Goal: Task Accomplishment & Management: Use online tool/utility

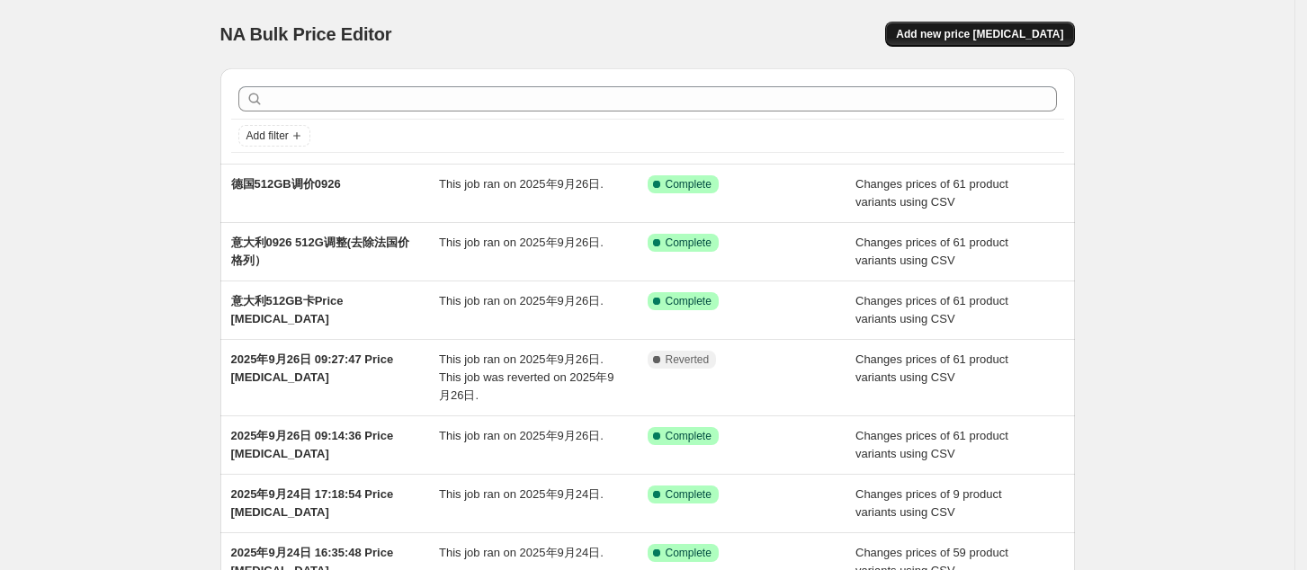
click at [1012, 39] on span "Add new price [MEDICAL_DATA]" at bounding box center [979, 34] width 167 height 14
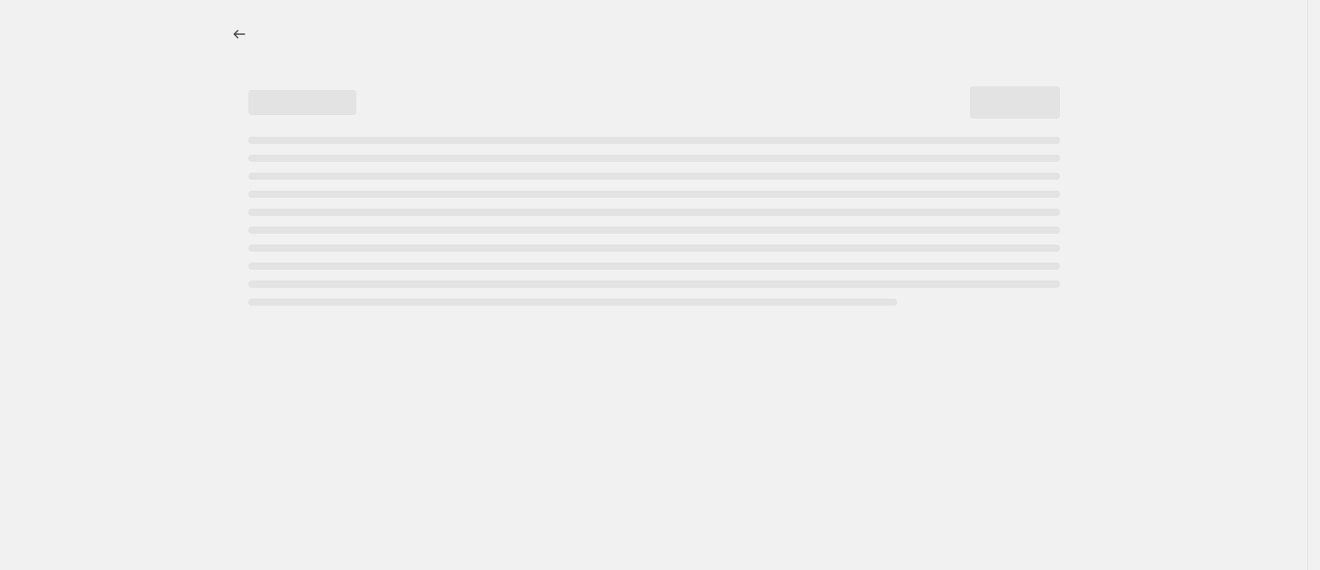
select select "percentage"
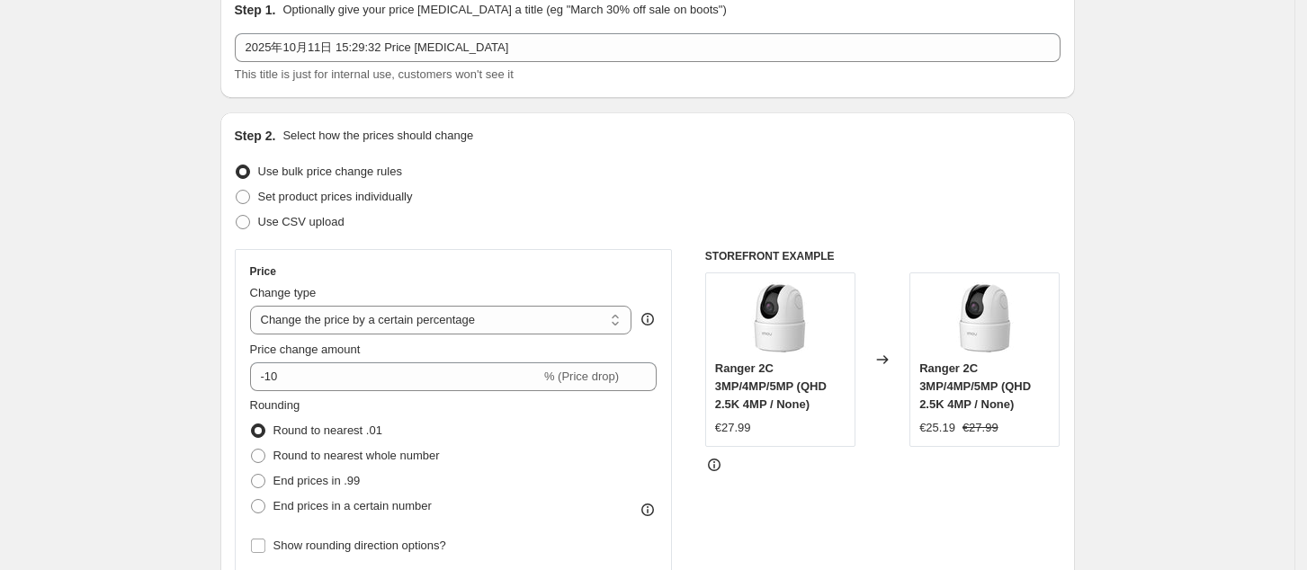
scroll to position [120, 0]
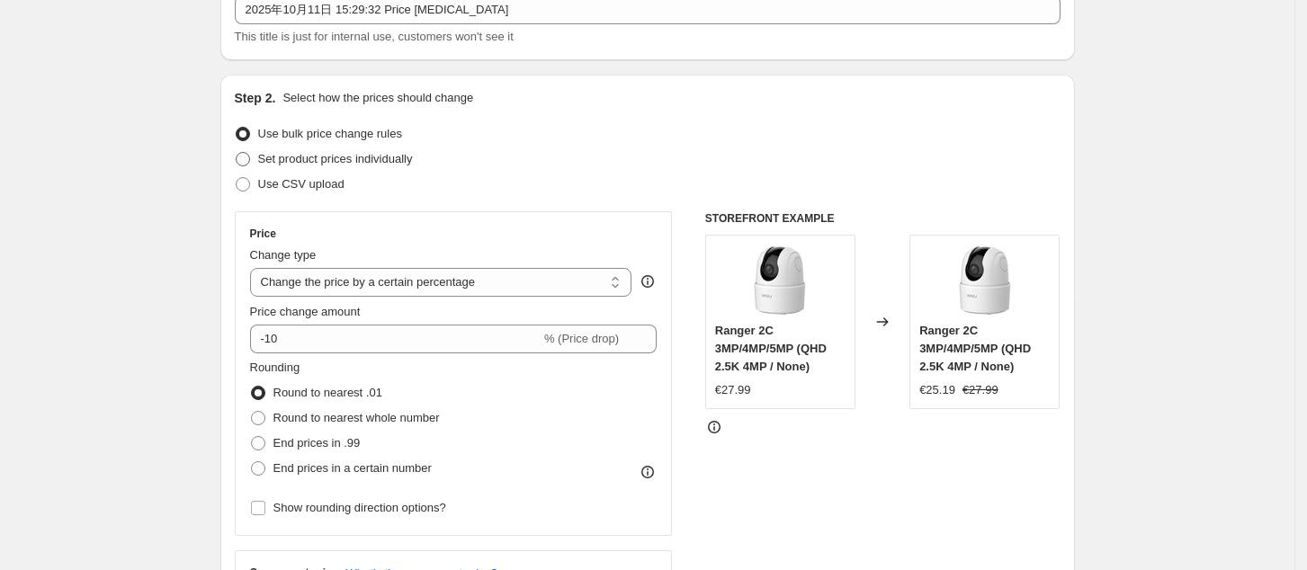
click at [250, 160] on span at bounding box center [243, 159] width 14 height 14
click at [237, 153] on input "Set product prices individually" at bounding box center [236, 152] width 1 height 1
radio input "true"
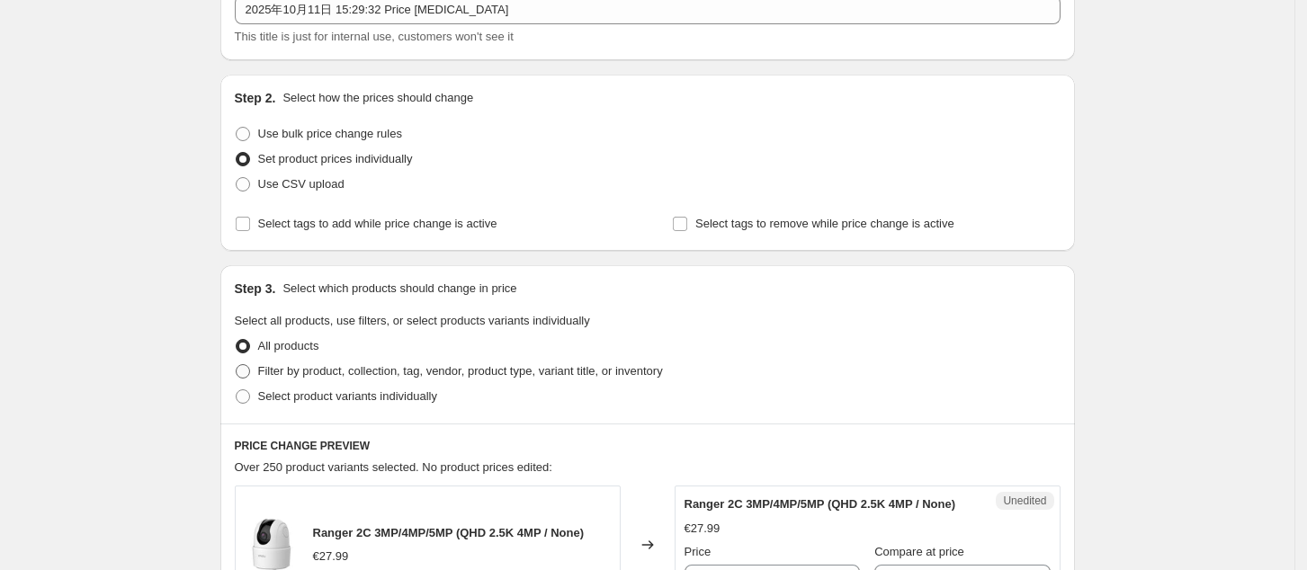
click at [245, 369] on span at bounding box center [243, 371] width 14 height 14
click at [237, 365] on input "Filter by product, collection, tag, vendor, product type, variant title, or inv…" at bounding box center [236, 364] width 1 height 1
radio input "true"
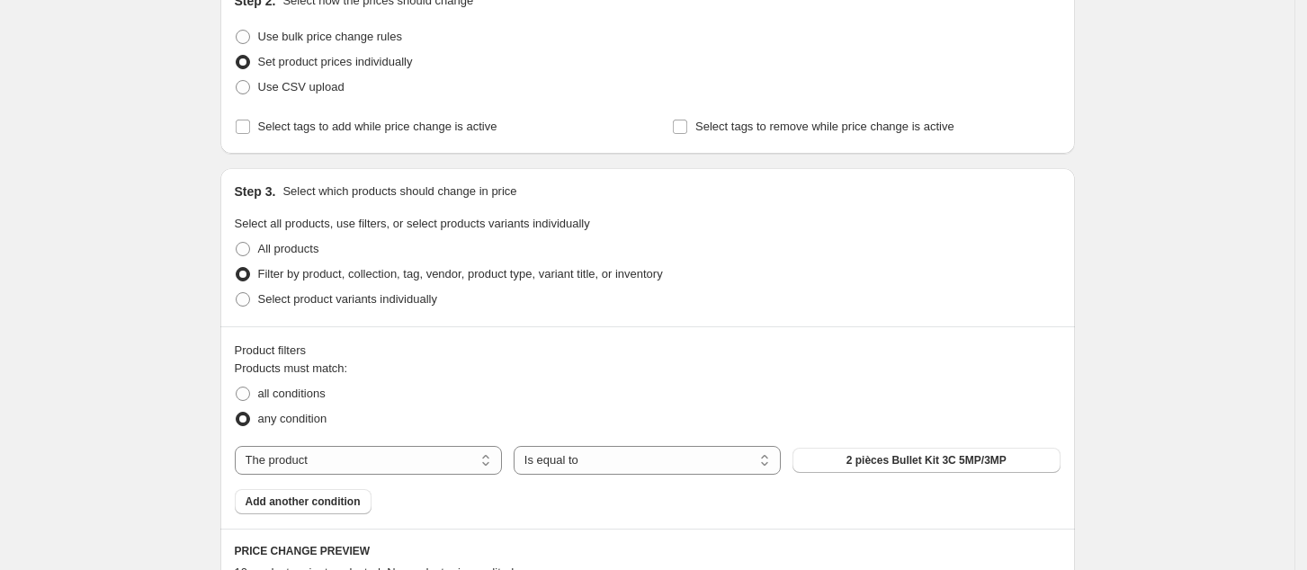
scroll to position [360, 0]
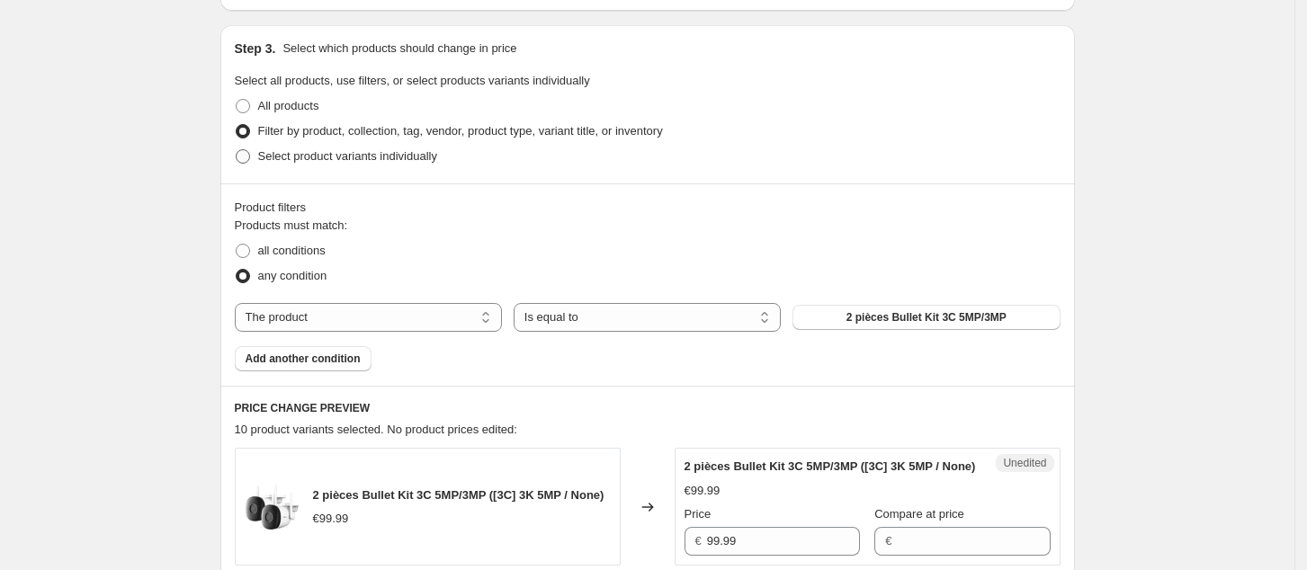
click at [282, 163] on span "Select product variants individually" at bounding box center [347, 155] width 179 height 13
click at [237, 150] on input "Select product variants individually" at bounding box center [236, 149] width 1 height 1
radio input "true"
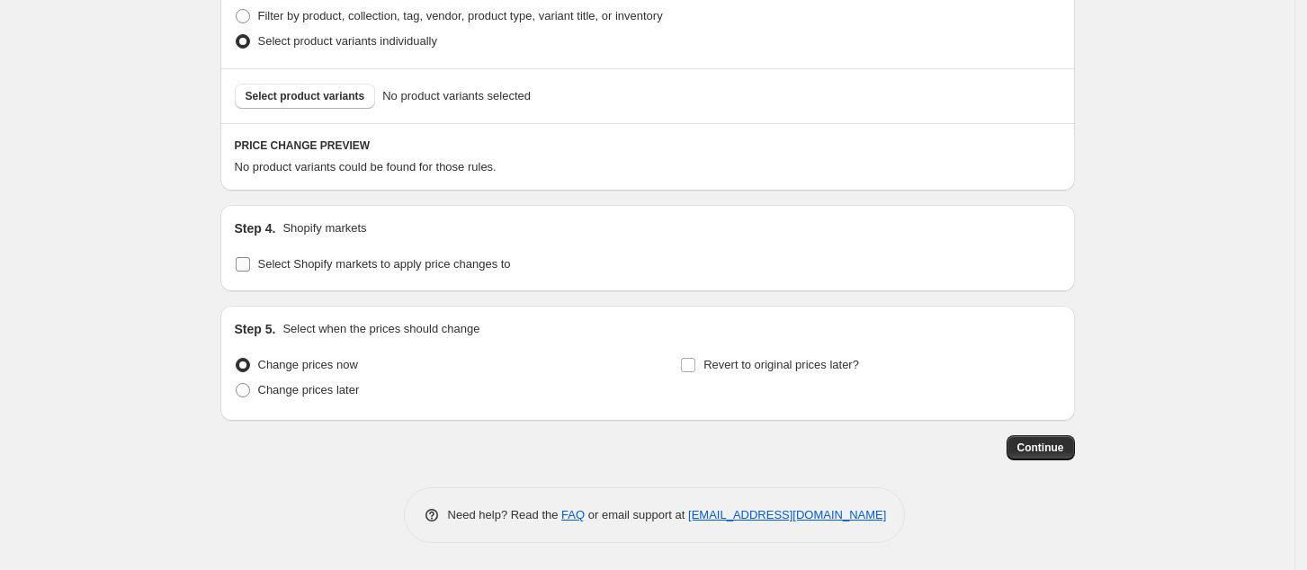
scroll to position [354, 0]
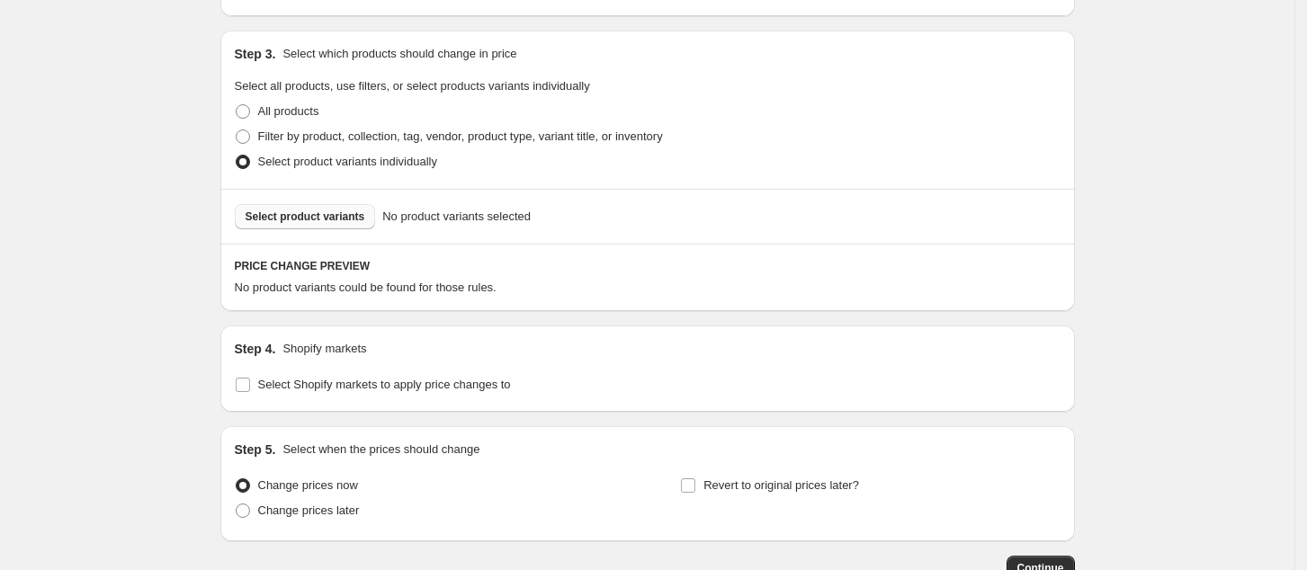
click at [345, 218] on span "Select product variants" at bounding box center [306, 217] width 120 height 14
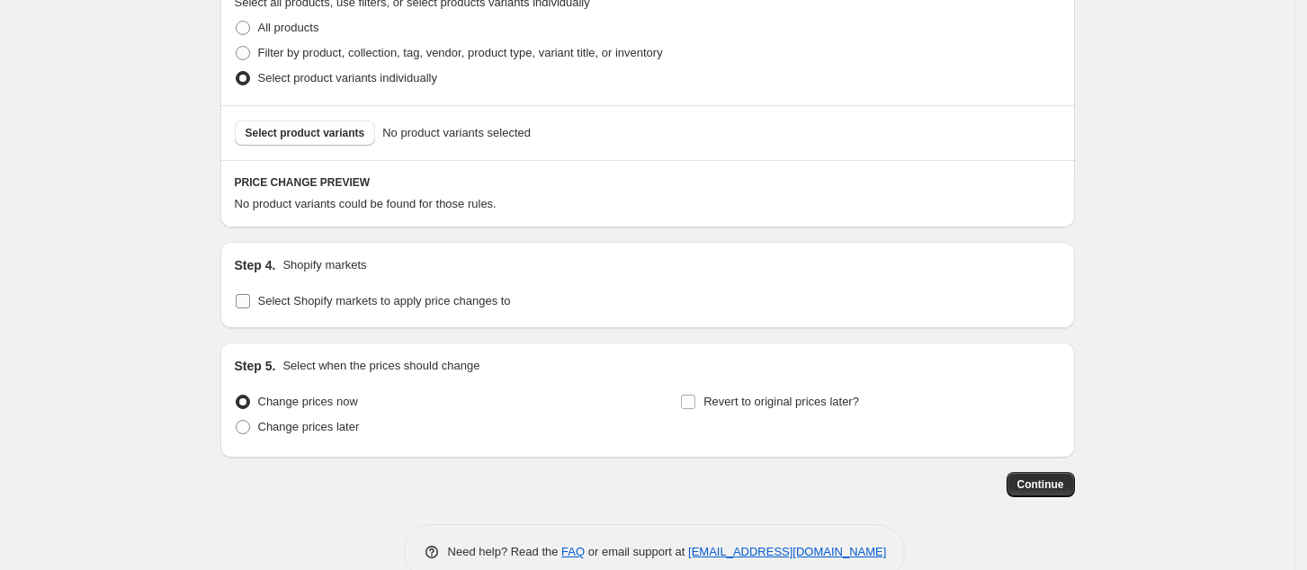
scroll to position [475, 0]
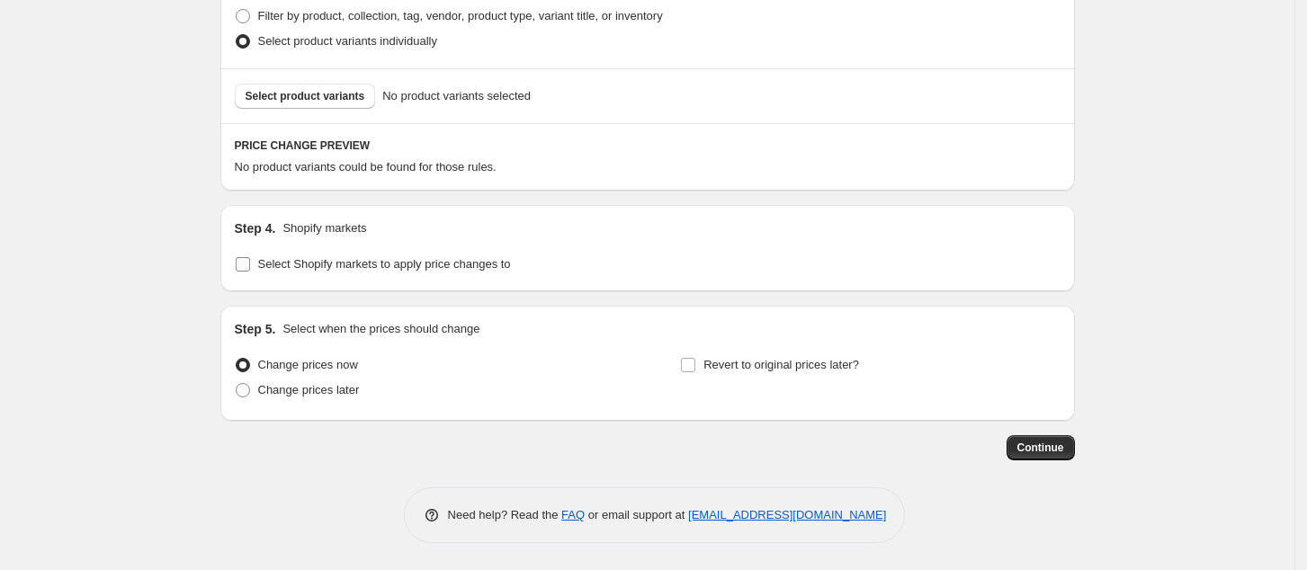
click at [250, 268] on input "Select Shopify markets to apply price changes to" at bounding box center [243, 264] width 14 height 14
checkbox input "true"
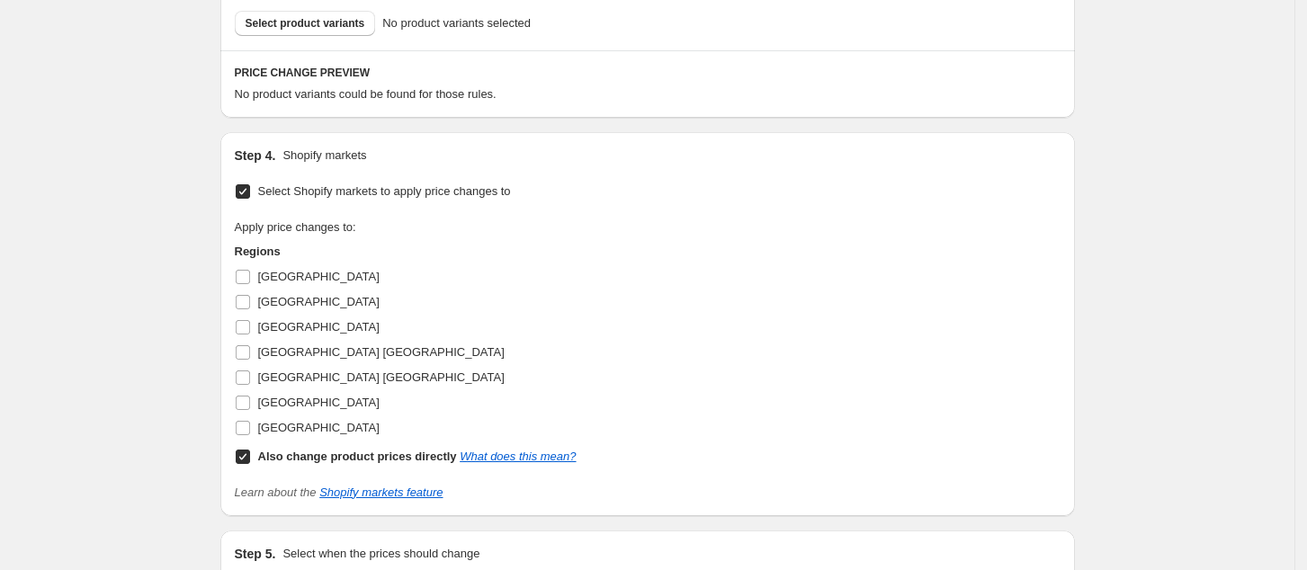
scroll to position [714, 0]
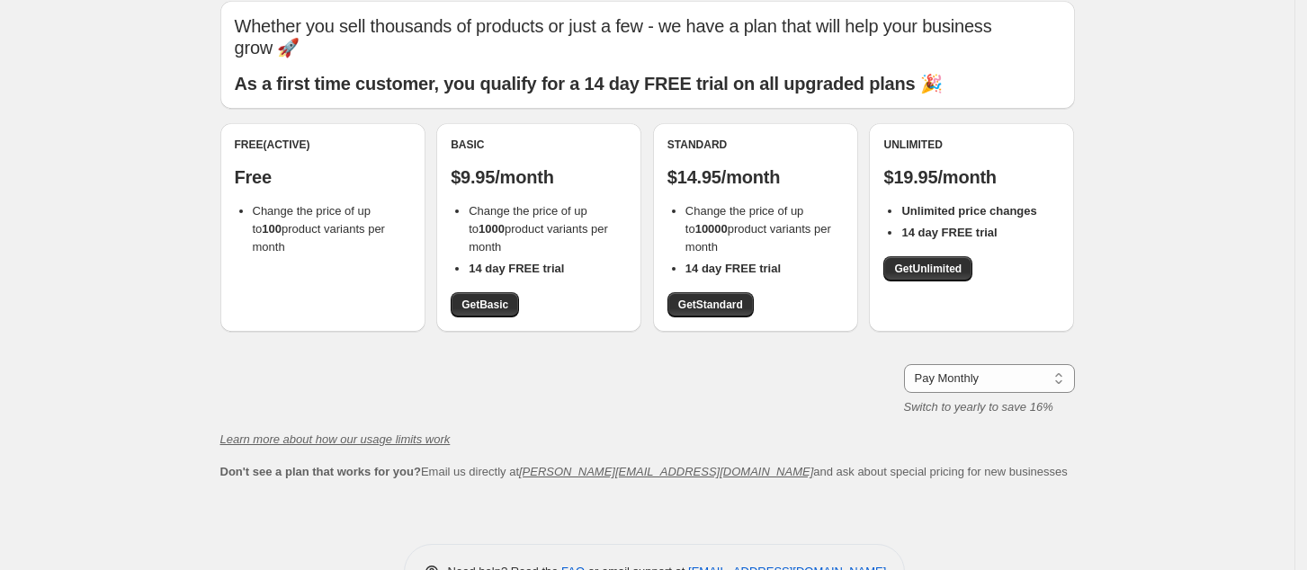
scroll to position [124, 0]
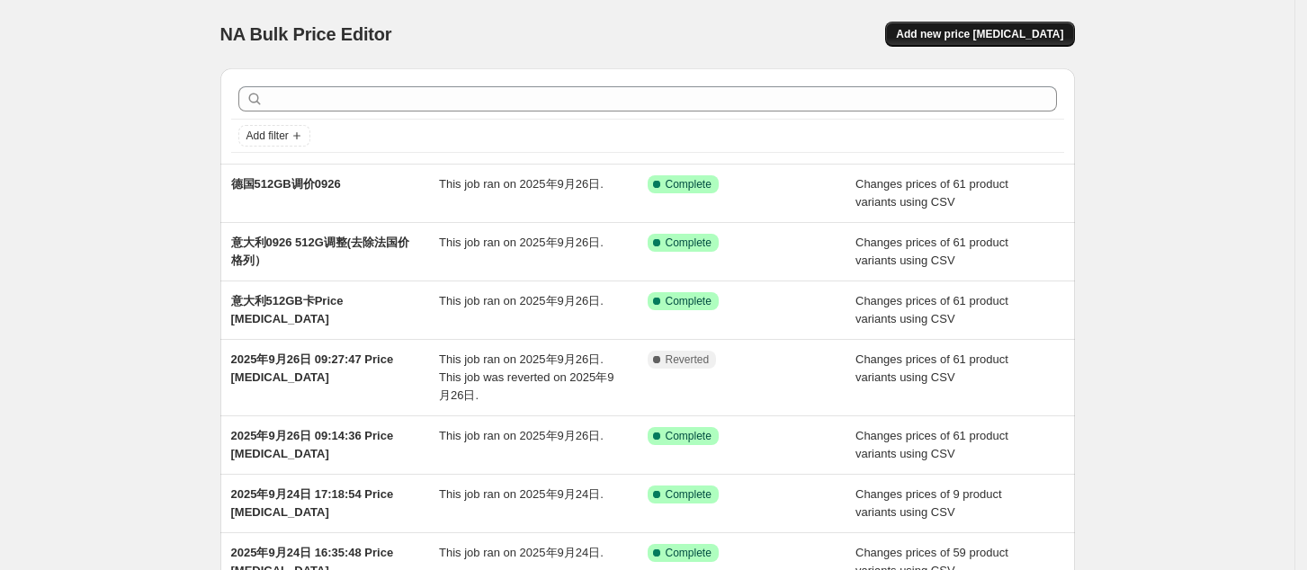
click at [1027, 29] on span "Add new price [MEDICAL_DATA]" at bounding box center [979, 34] width 167 height 14
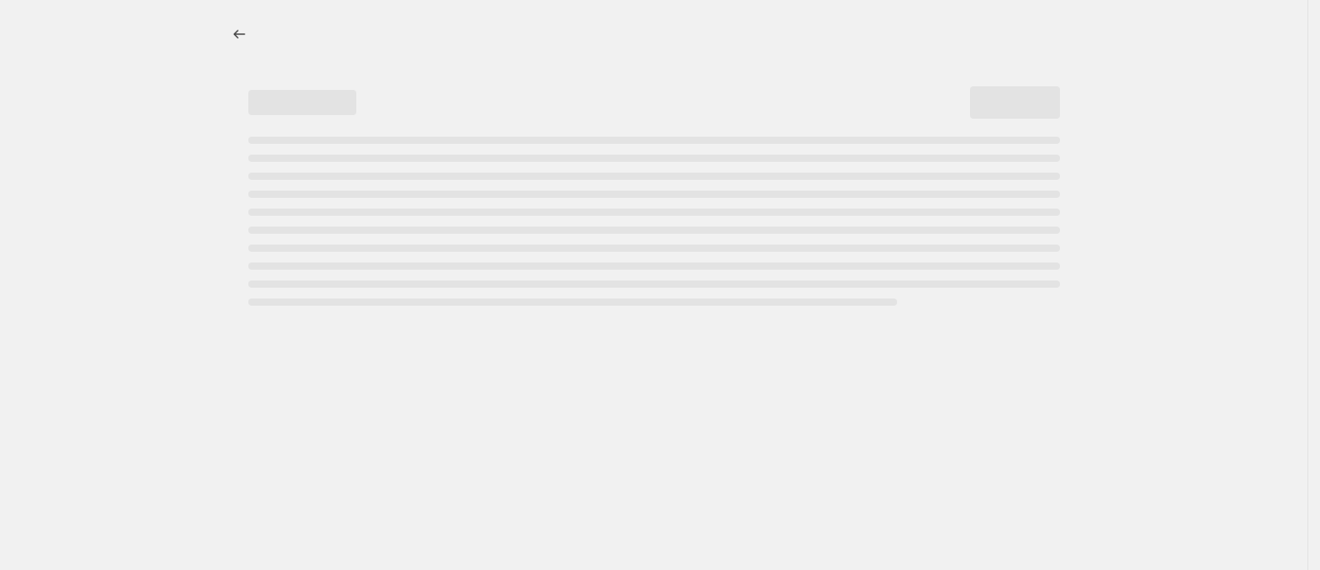
select select "percentage"
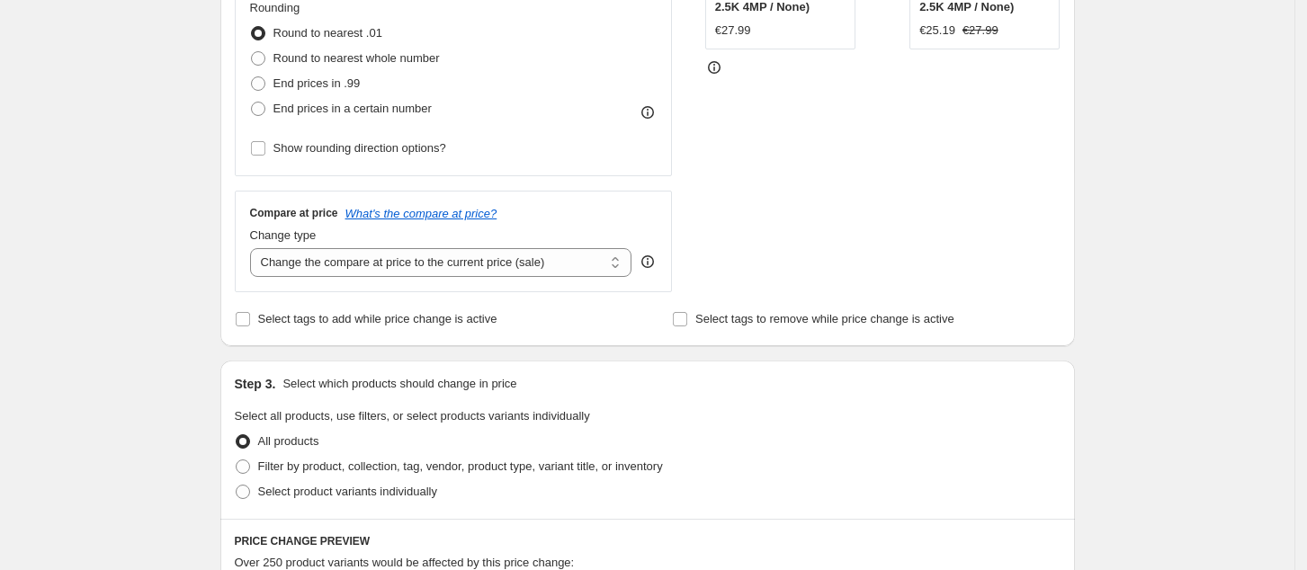
scroll to position [120, 0]
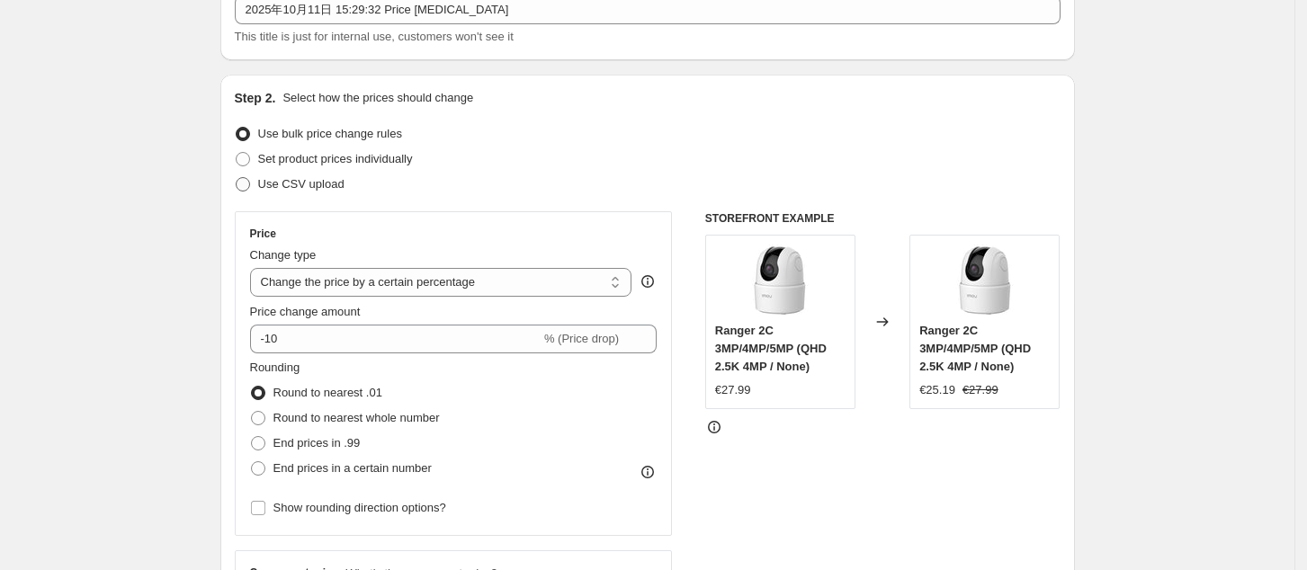
click at [301, 191] on span "Use CSV upload" at bounding box center [301, 183] width 86 height 13
click at [237, 178] on input "Use CSV upload" at bounding box center [236, 177] width 1 height 1
radio input "true"
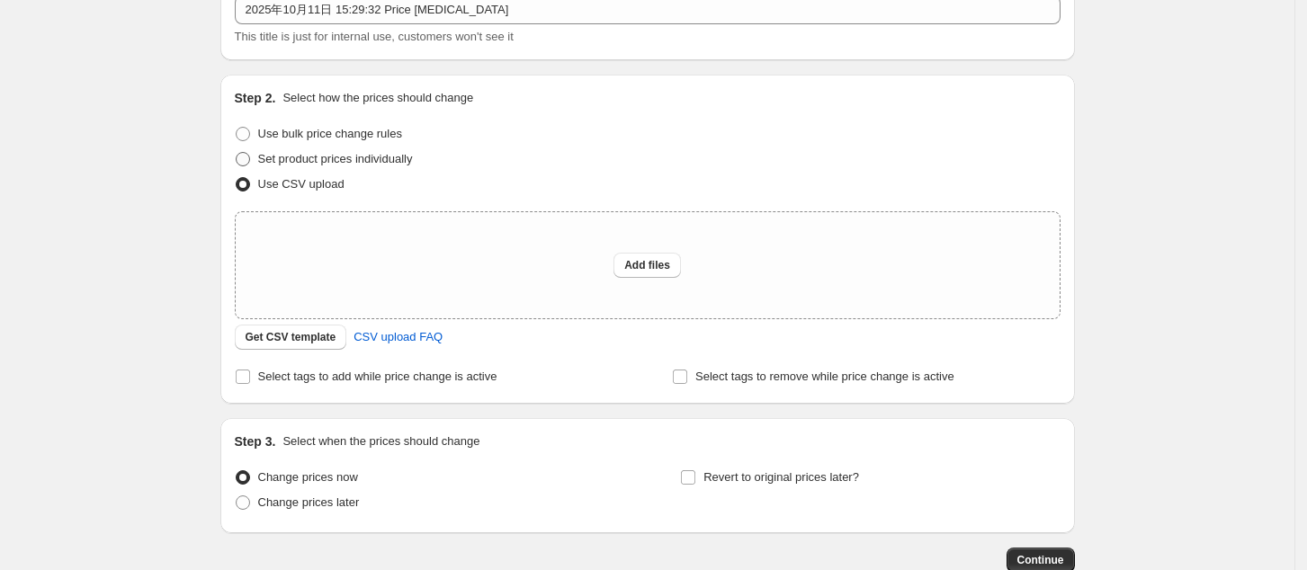
click at [337, 157] on span "Set product prices individually" at bounding box center [335, 158] width 155 height 13
click at [237, 153] on input "Set product prices individually" at bounding box center [236, 152] width 1 height 1
radio input "true"
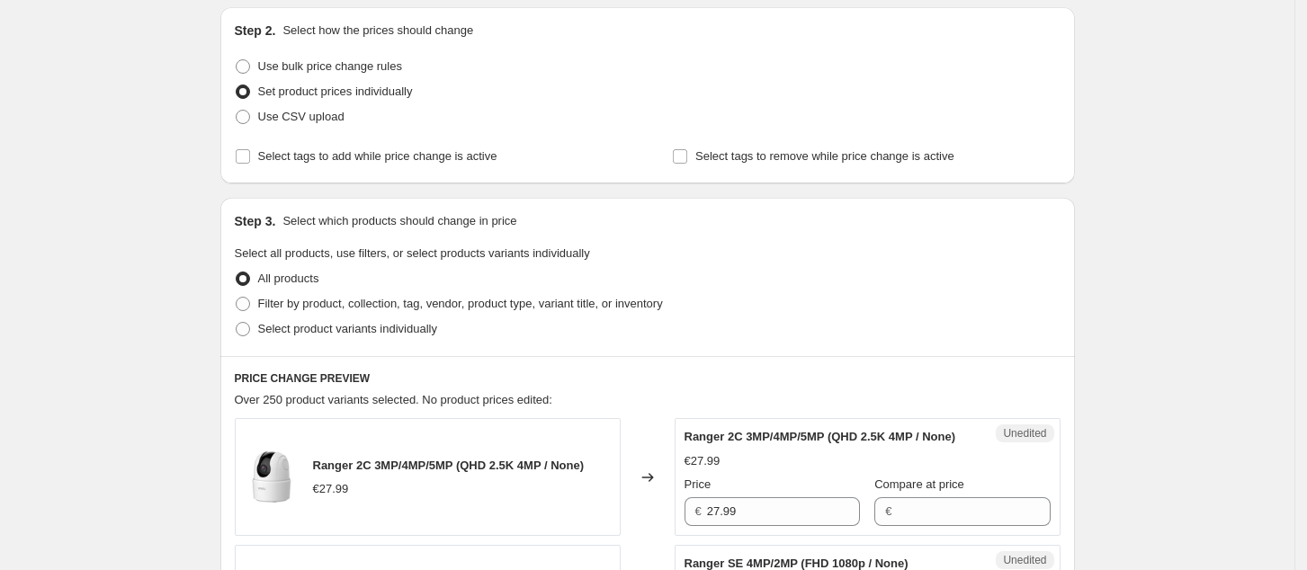
scroll to position [239, 0]
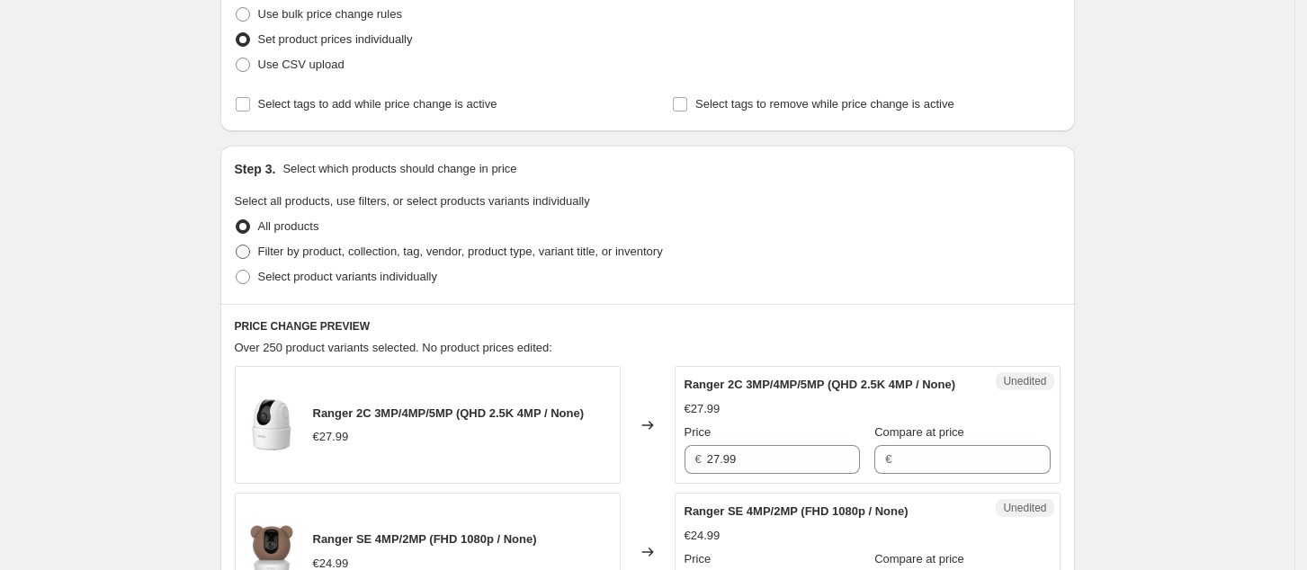
click at [250, 250] on span at bounding box center [243, 252] width 14 height 14
click at [237, 246] on input "Filter by product, collection, tag, vendor, product type, variant title, or inv…" at bounding box center [236, 245] width 1 height 1
radio input "true"
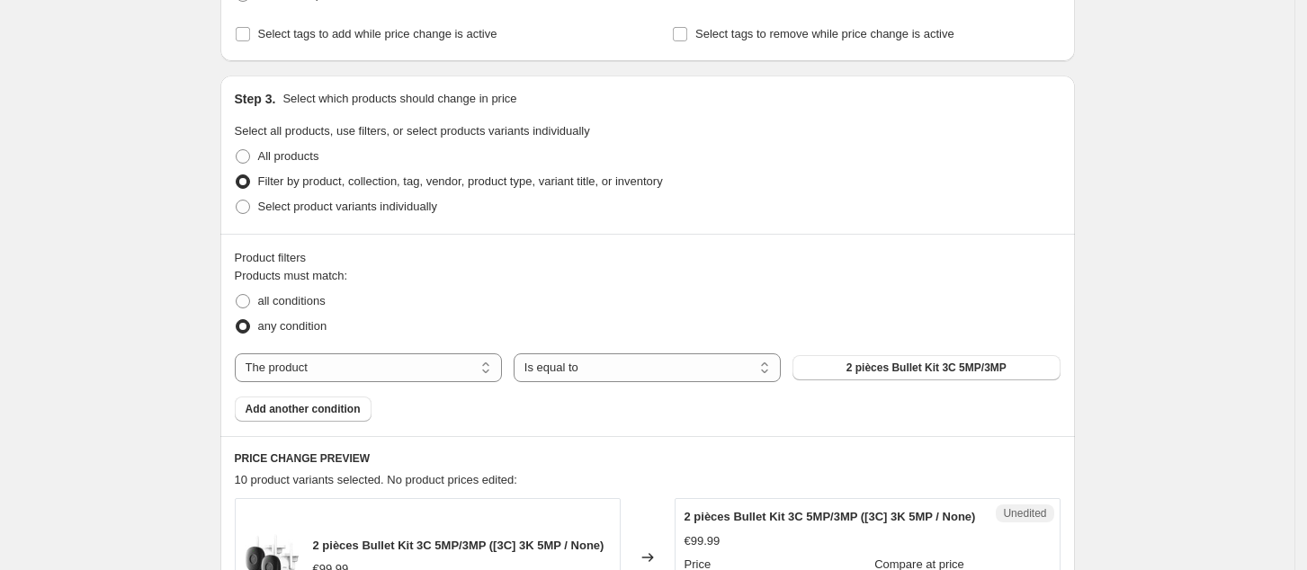
scroll to position [360, 0]
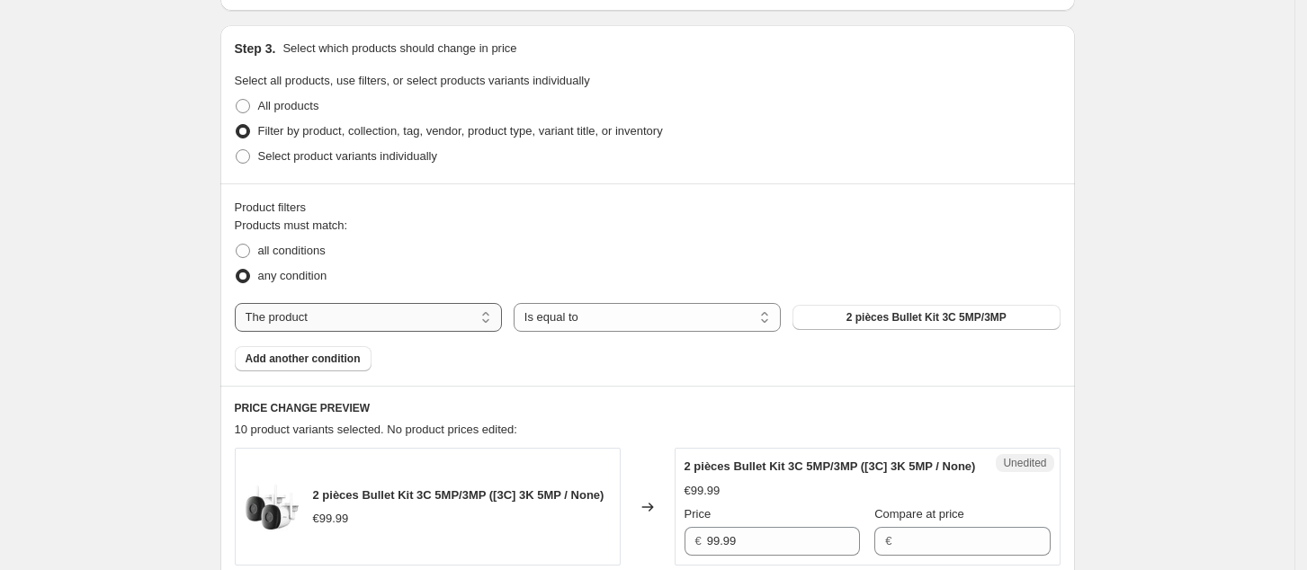
click at [458, 322] on select "The product The product's collection The product's tag The product's vendor The…" at bounding box center [368, 317] width 267 height 29
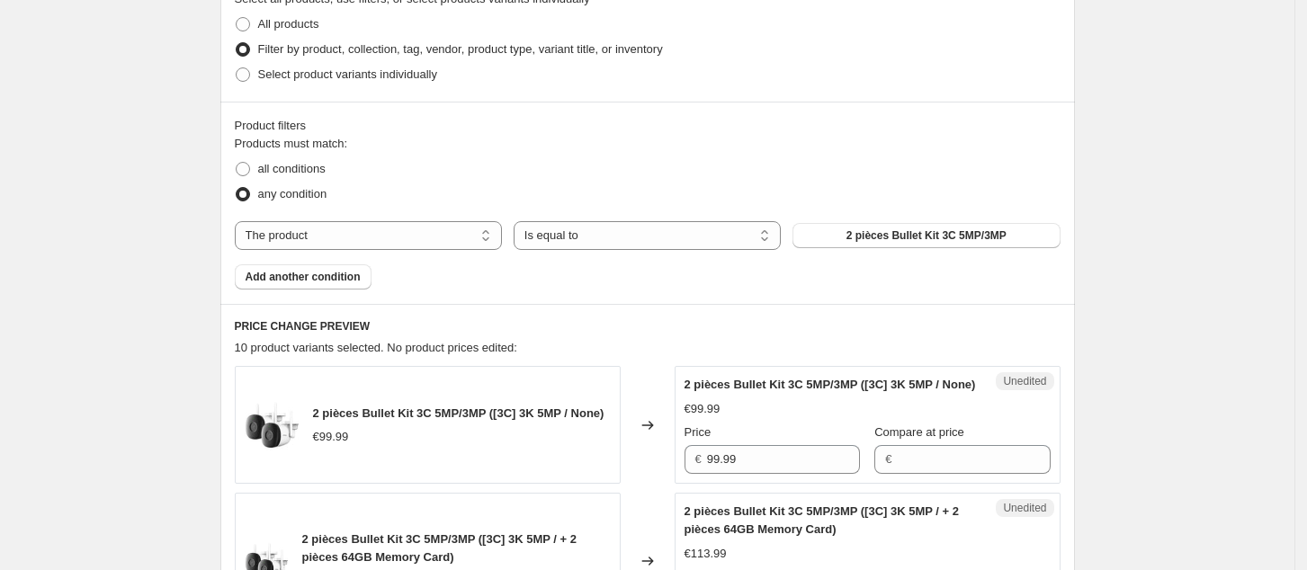
scroll to position [479, 0]
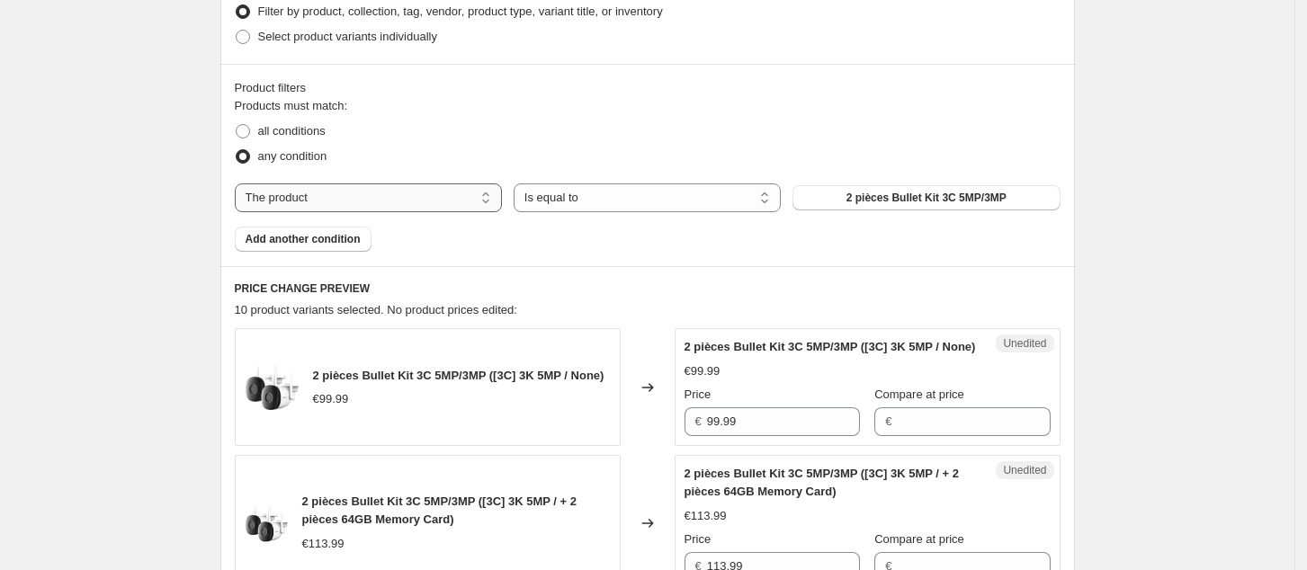
click at [462, 203] on select "The product The product's collection The product's tag The product's vendor The…" at bounding box center [368, 197] width 267 height 29
select select "product_status"
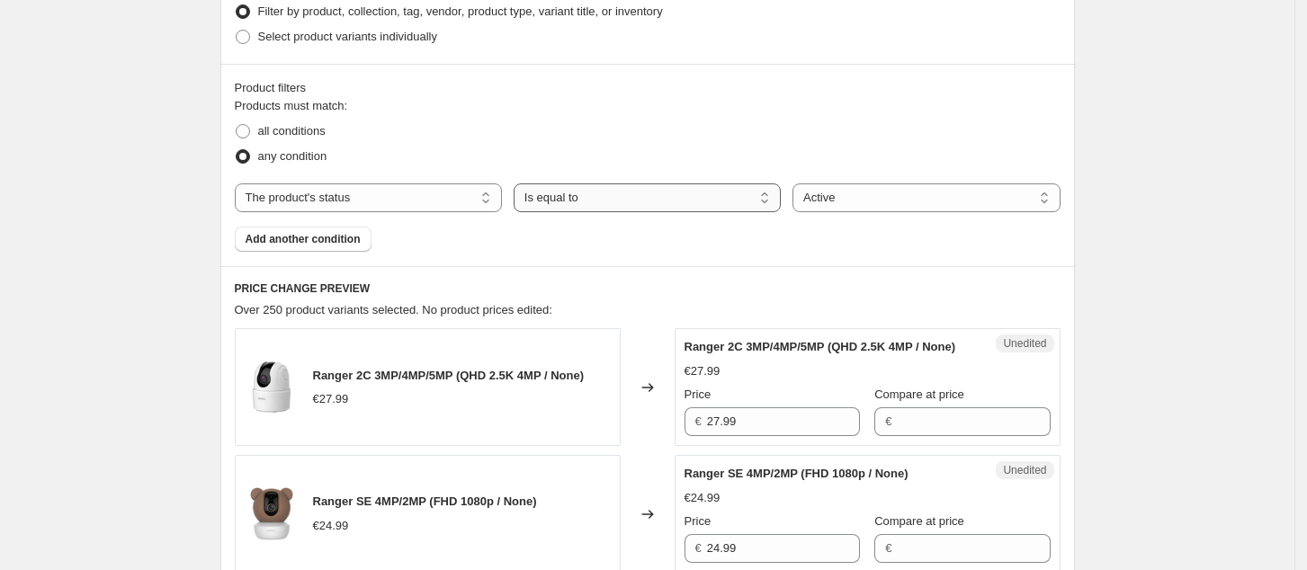
click at [636, 200] on select "Is equal to Is not equal to" at bounding box center [647, 197] width 267 height 29
click at [937, 201] on select "Active Draft Archived" at bounding box center [925, 197] width 267 height 29
click at [798, 183] on select "Active Draft Archived" at bounding box center [925, 197] width 267 height 29
click at [638, 237] on div "Products must match: all conditions any condition The product The product's col…" at bounding box center [648, 174] width 826 height 155
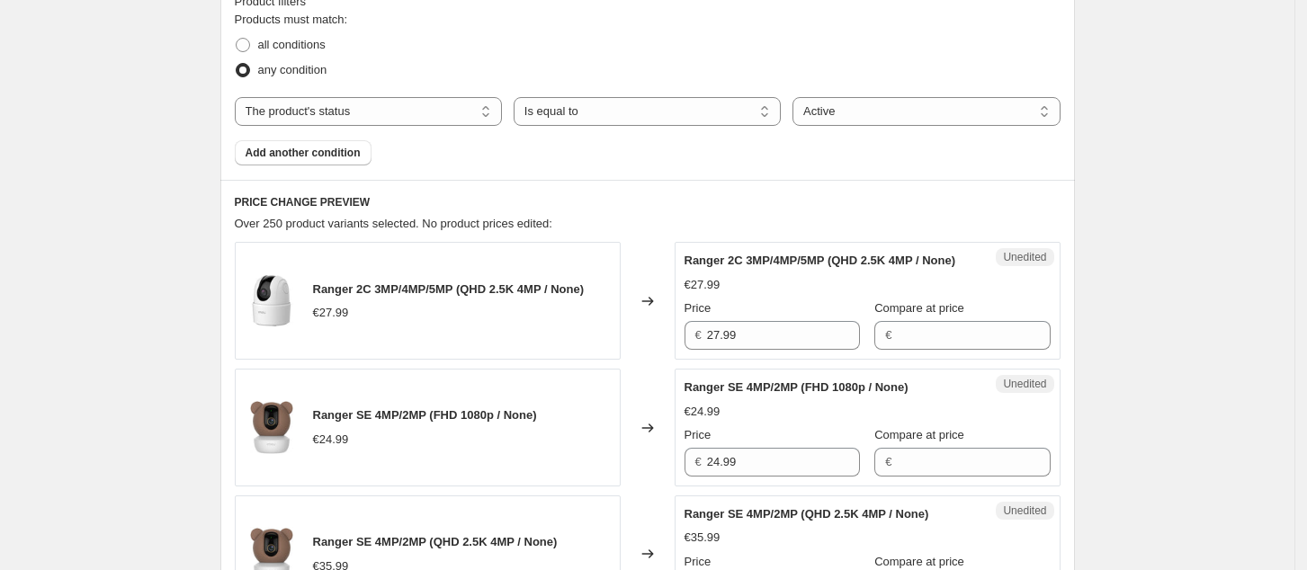
scroll to position [270, 0]
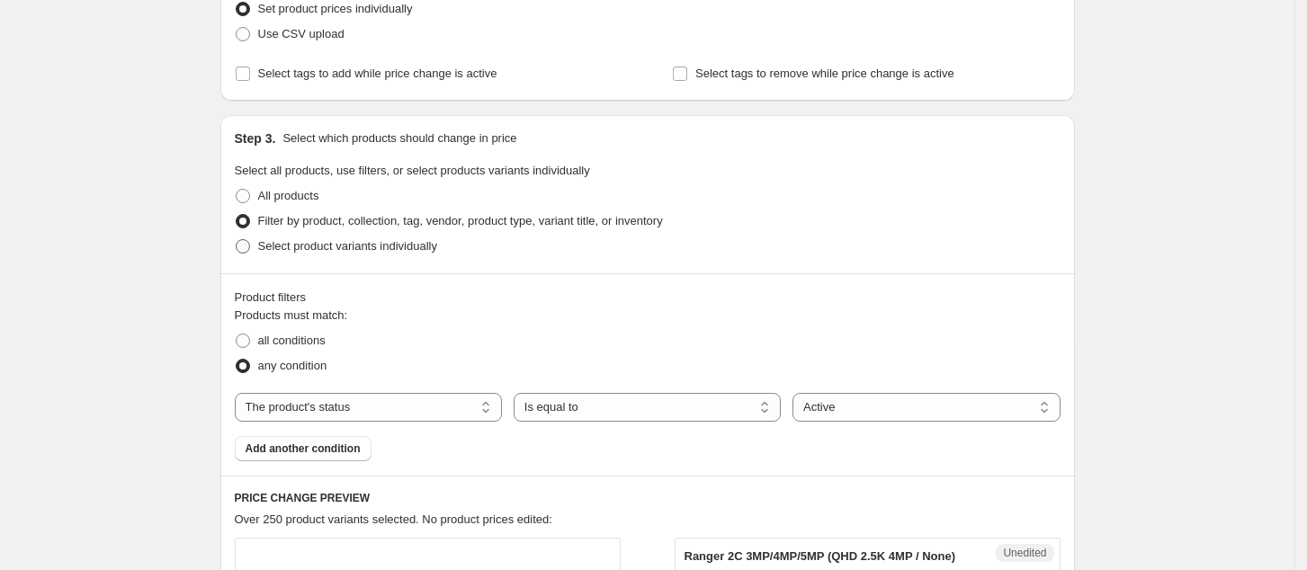
click at [319, 248] on span "Select product variants individually" at bounding box center [347, 245] width 179 height 13
click at [237, 240] on input "Select product variants individually" at bounding box center [236, 239] width 1 height 1
radio input "true"
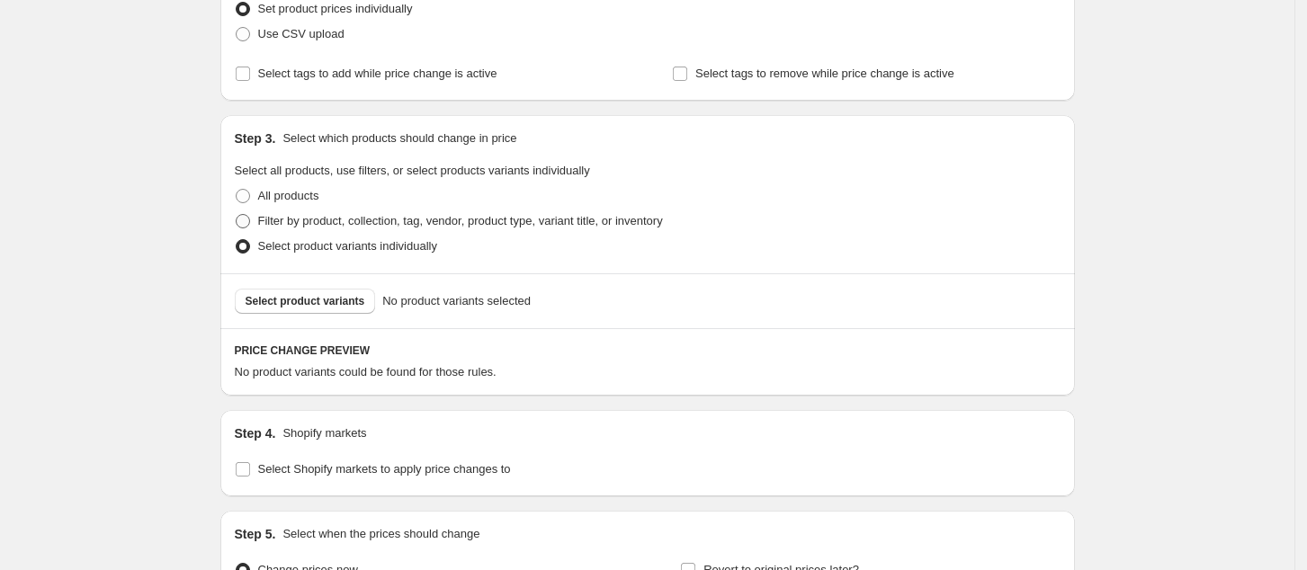
click at [318, 224] on span "Filter by product, collection, tag, vendor, product type, variant title, or inv…" at bounding box center [460, 220] width 405 height 13
click at [237, 215] on input "Filter by product, collection, tag, vendor, product type, variant title, or inv…" at bounding box center [236, 214] width 1 height 1
radio input "true"
select select "product_status"
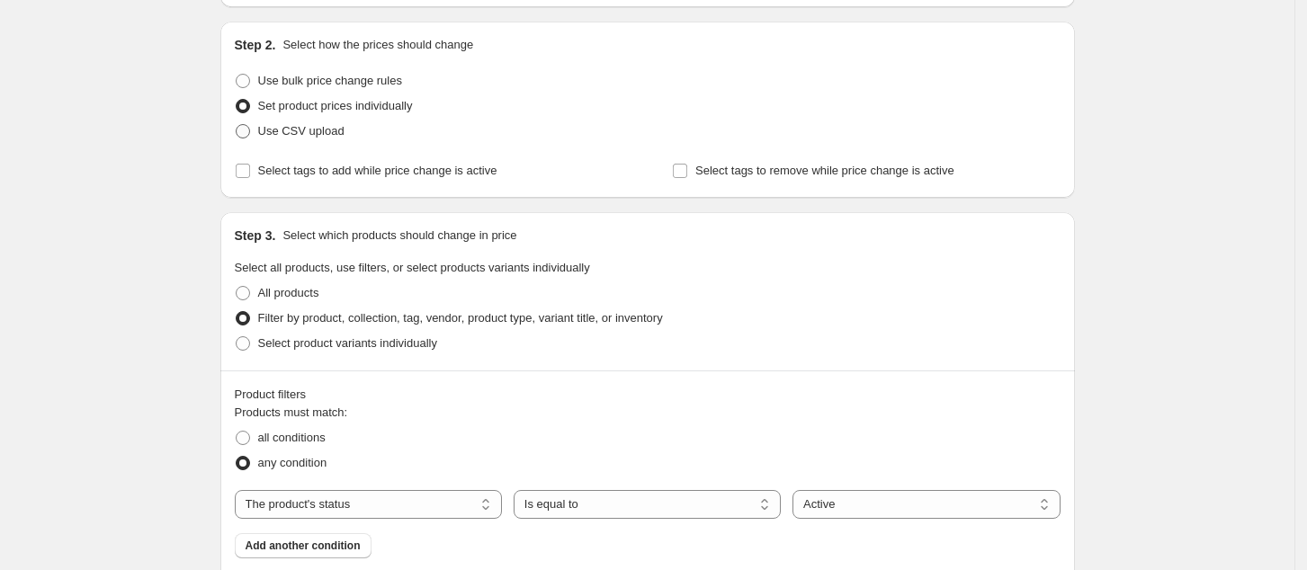
scroll to position [150, 0]
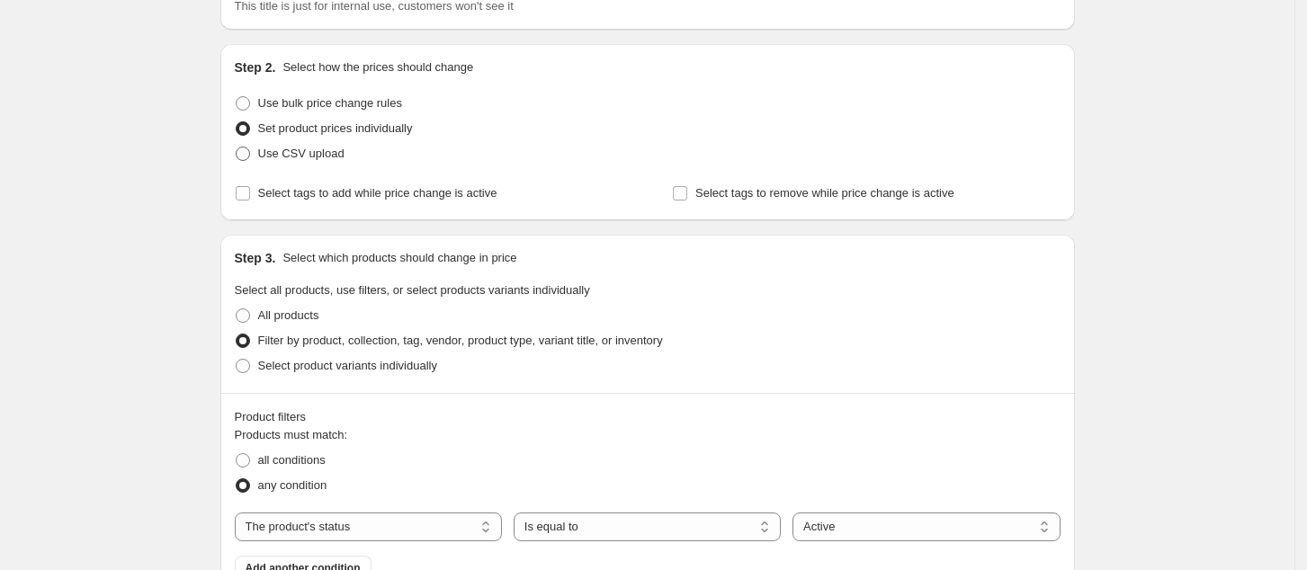
click at [311, 149] on span "Use CSV upload" at bounding box center [301, 153] width 86 height 13
click at [237, 148] on input "Use CSV upload" at bounding box center [236, 147] width 1 height 1
radio input "true"
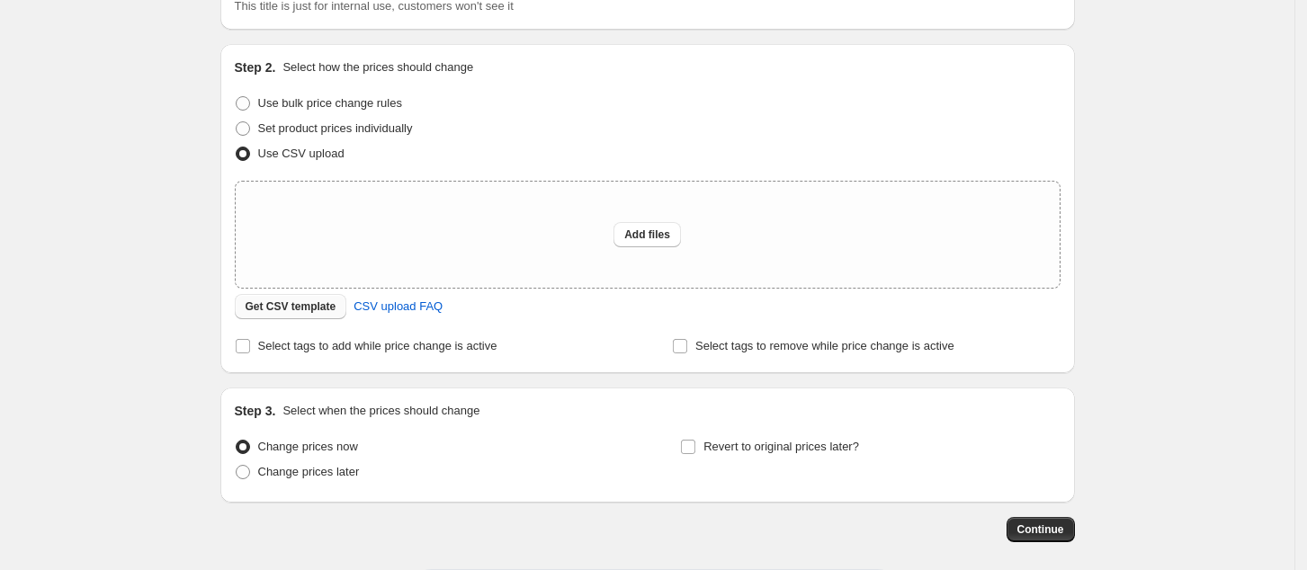
click at [321, 313] on span "Get CSV template" at bounding box center [291, 307] width 91 height 14
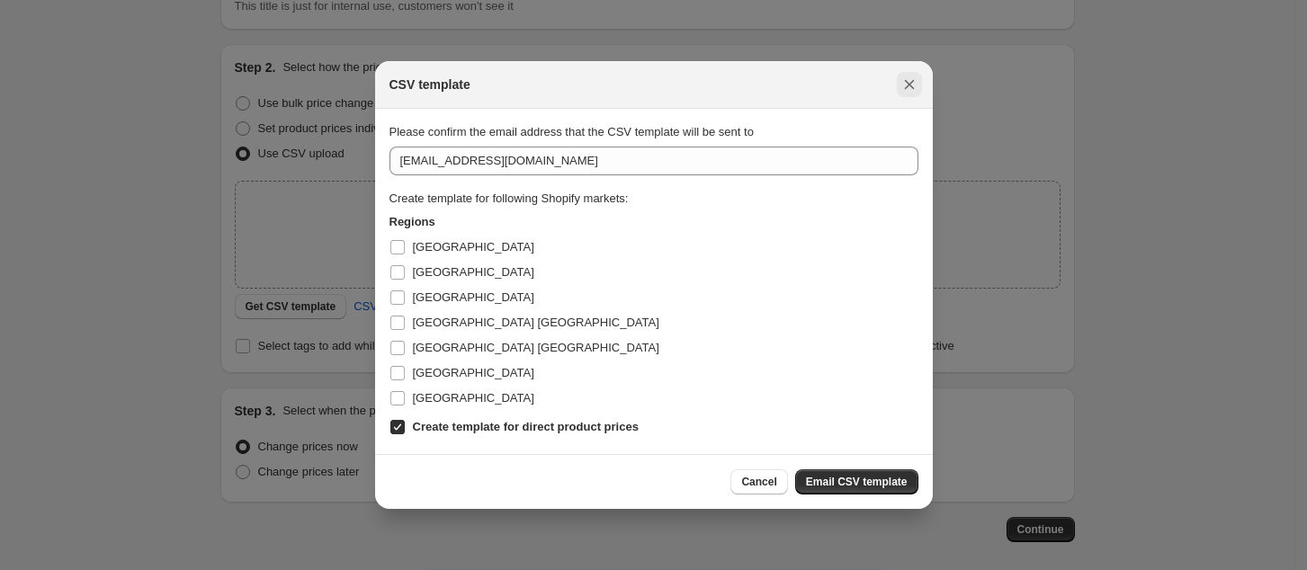
click at [907, 90] on icon "Close" at bounding box center [909, 85] width 18 height 18
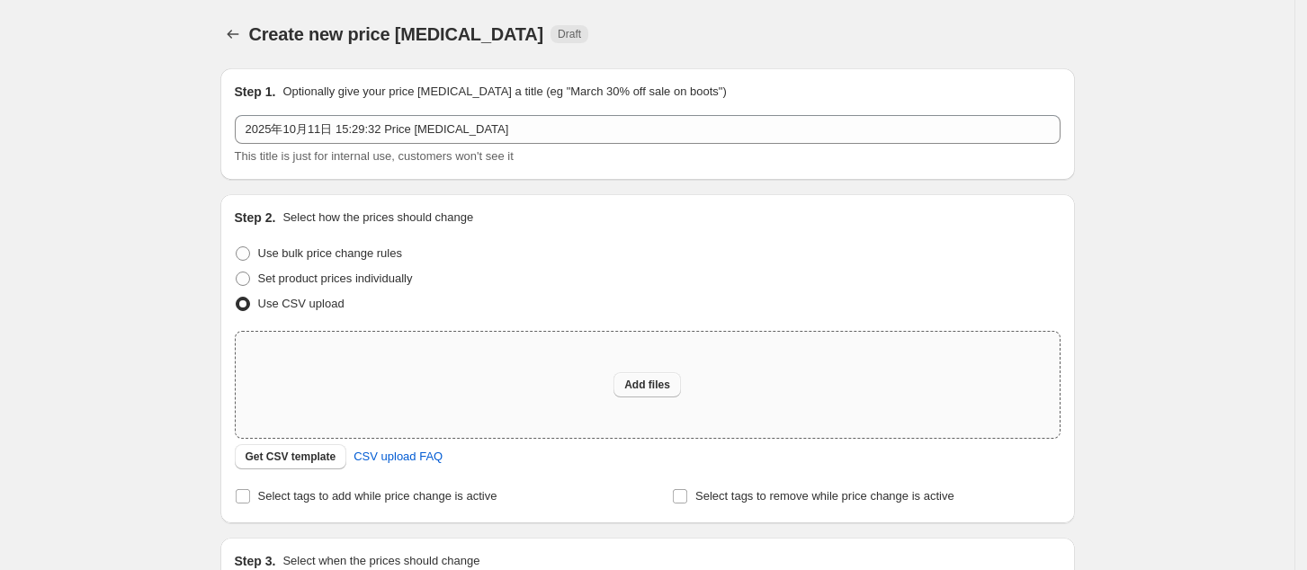
click at [670, 389] on span "Add files" at bounding box center [647, 385] width 46 height 14
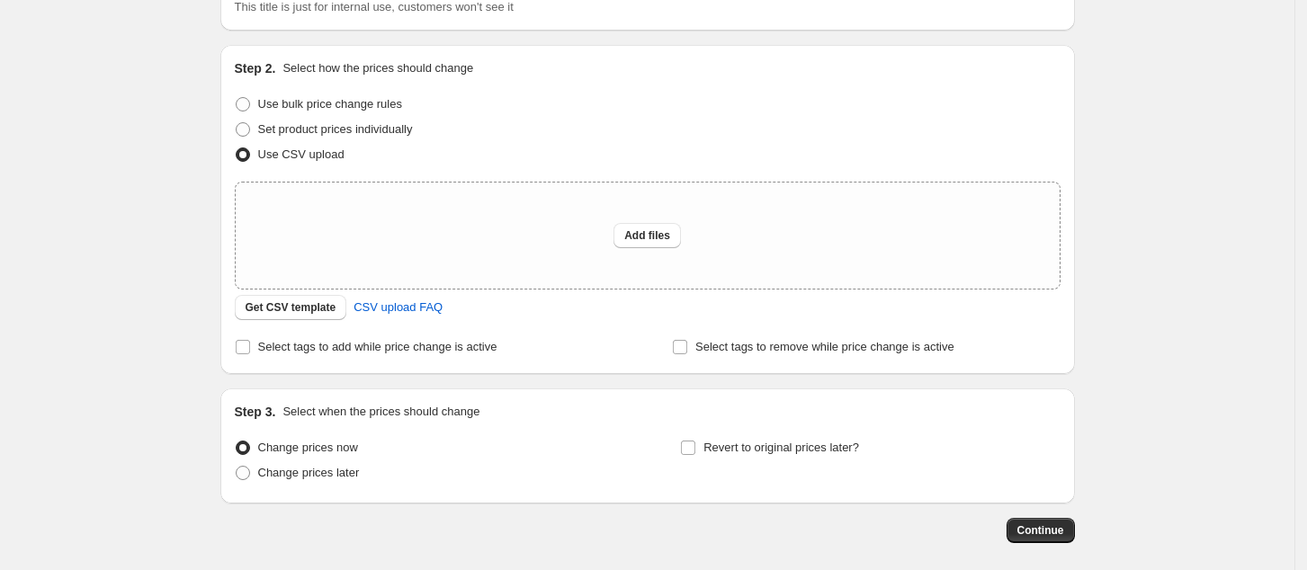
scroll to position [232, 0]
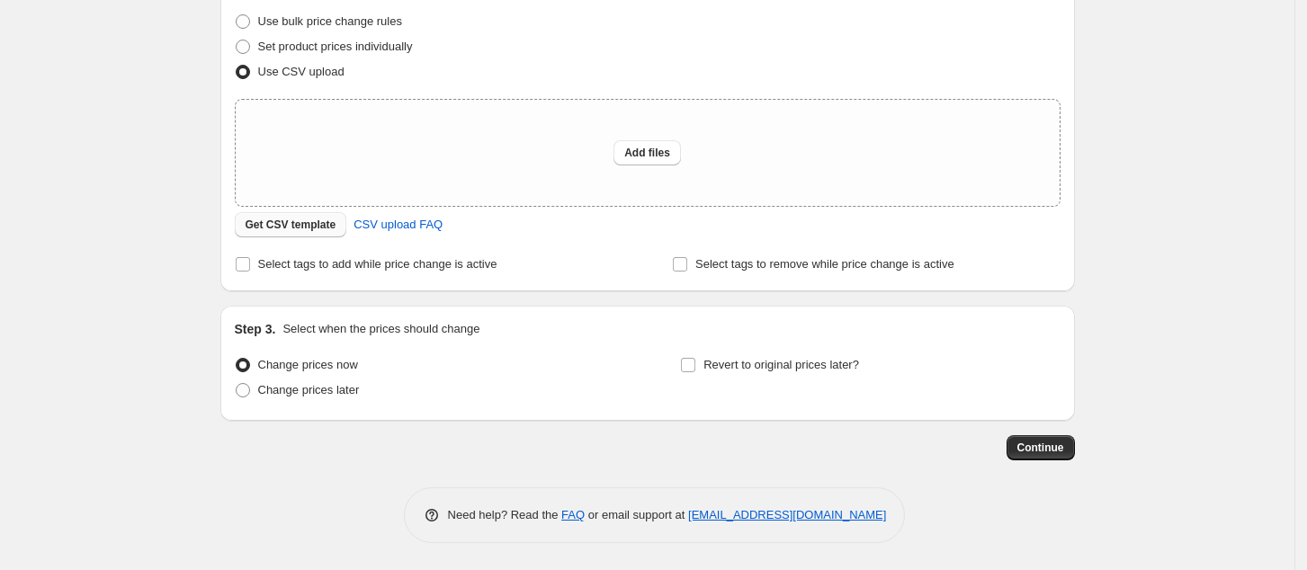
click at [313, 227] on span "Get CSV template" at bounding box center [291, 225] width 91 height 14
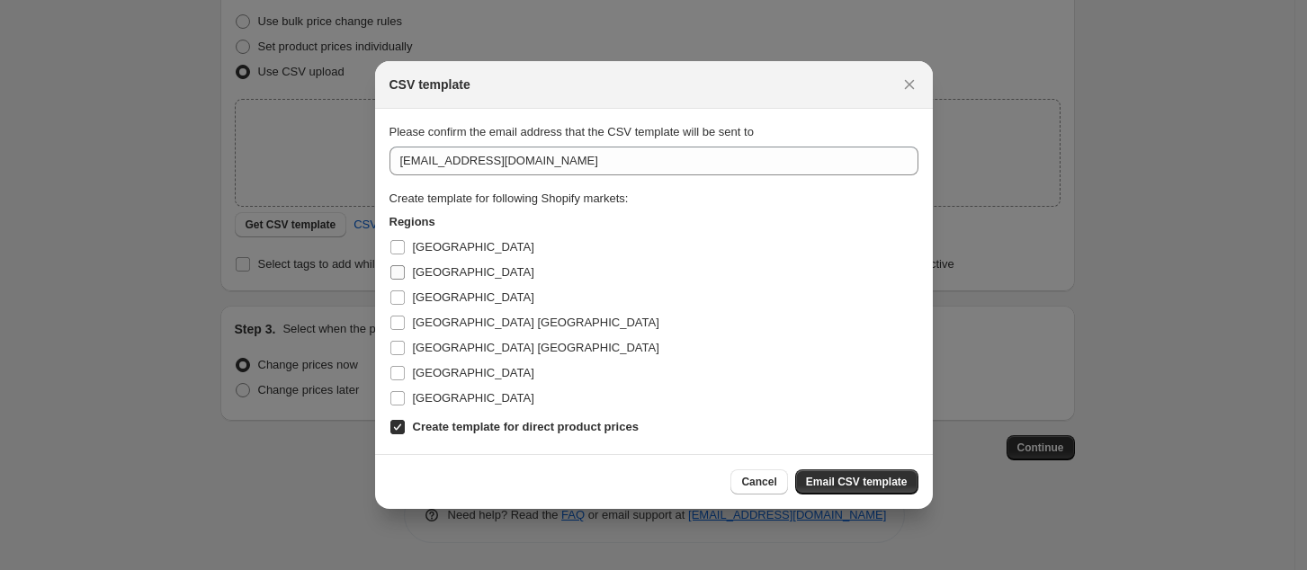
click at [406, 266] on label "[GEOGRAPHIC_DATA]" at bounding box center [461, 272] width 145 height 25
click at [405, 266] on input "[GEOGRAPHIC_DATA]" at bounding box center [397, 272] width 14 height 14
checkbox input "true"
click at [407, 303] on label "[GEOGRAPHIC_DATA]" at bounding box center [461, 297] width 145 height 25
click at [405, 303] on input "[GEOGRAPHIC_DATA]" at bounding box center [397, 298] width 14 height 14
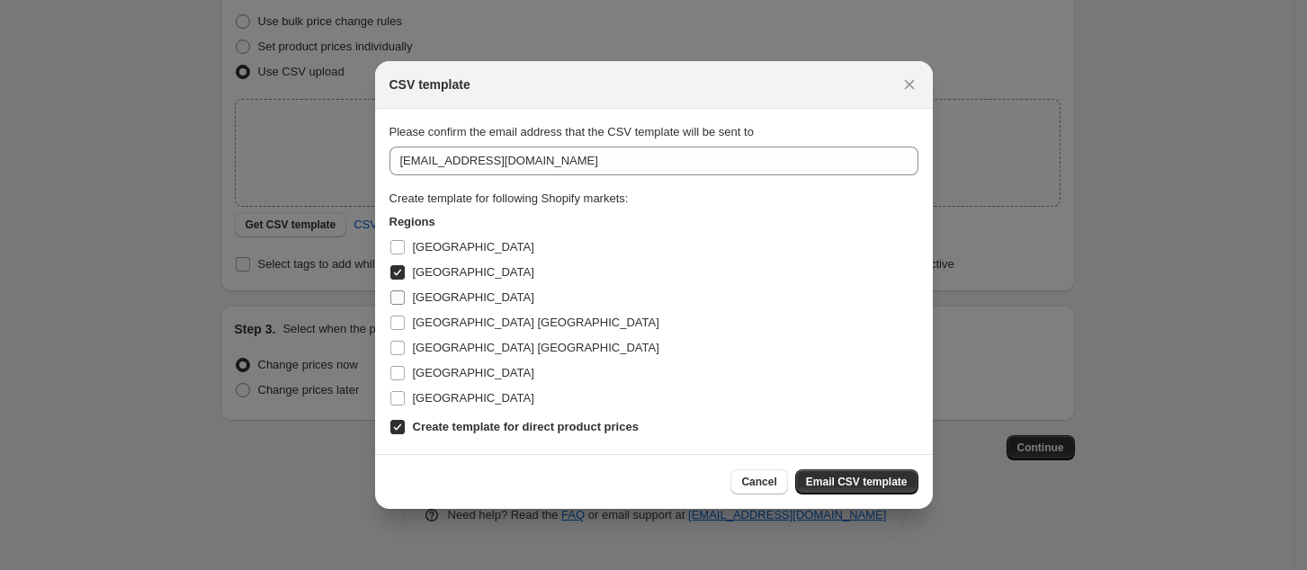
checkbox input "true"
click at [410, 335] on label "[GEOGRAPHIC_DATA] [GEOGRAPHIC_DATA]" at bounding box center [524, 322] width 270 height 25
click at [405, 330] on input "[GEOGRAPHIC_DATA] [GEOGRAPHIC_DATA]" at bounding box center [397, 323] width 14 height 14
checkbox input "true"
click at [410, 361] on label "[GEOGRAPHIC_DATA]" at bounding box center [461, 373] width 145 height 25
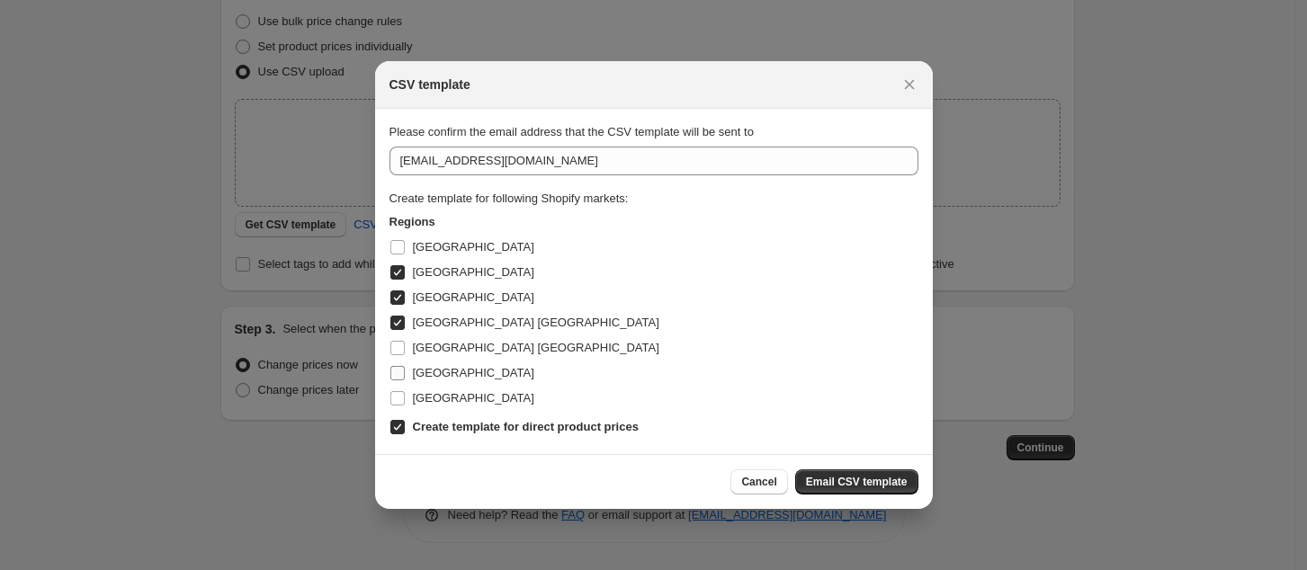
click at [405, 366] on input "[GEOGRAPHIC_DATA]" at bounding box center [397, 373] width 14 height 14
checkbox input "true"
click at [909, 76] on icon "Close" at bounding box center [909, 85] width 18 height 18
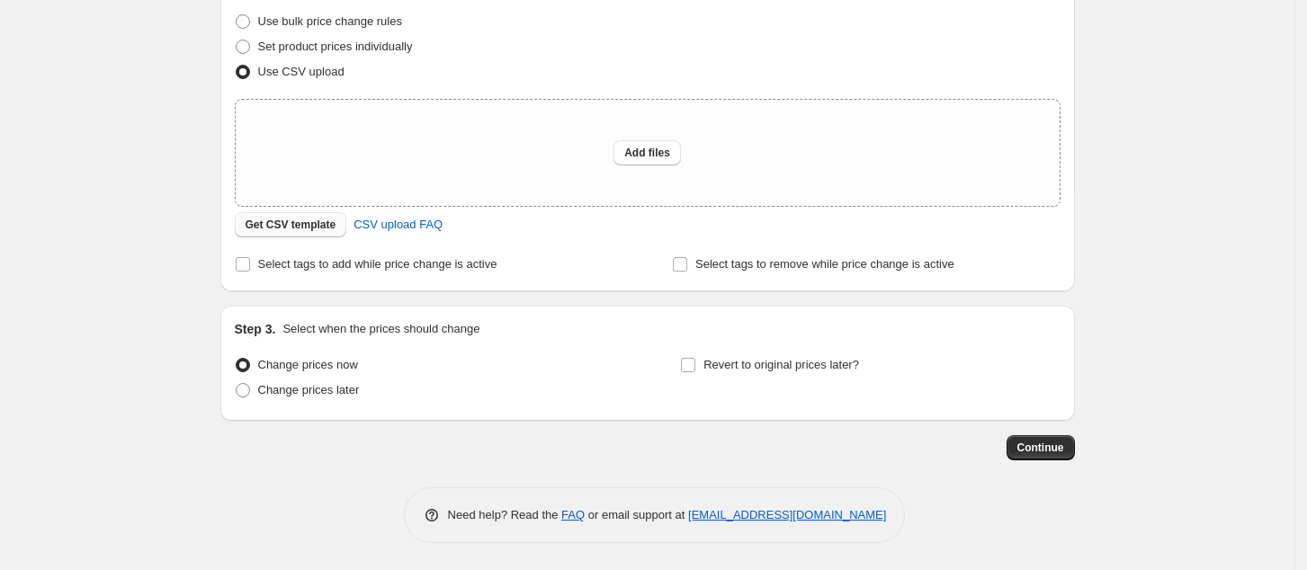
click at [285, 225] on span "Get CSV template" at bounding box center [291, 225] width 91 height 14
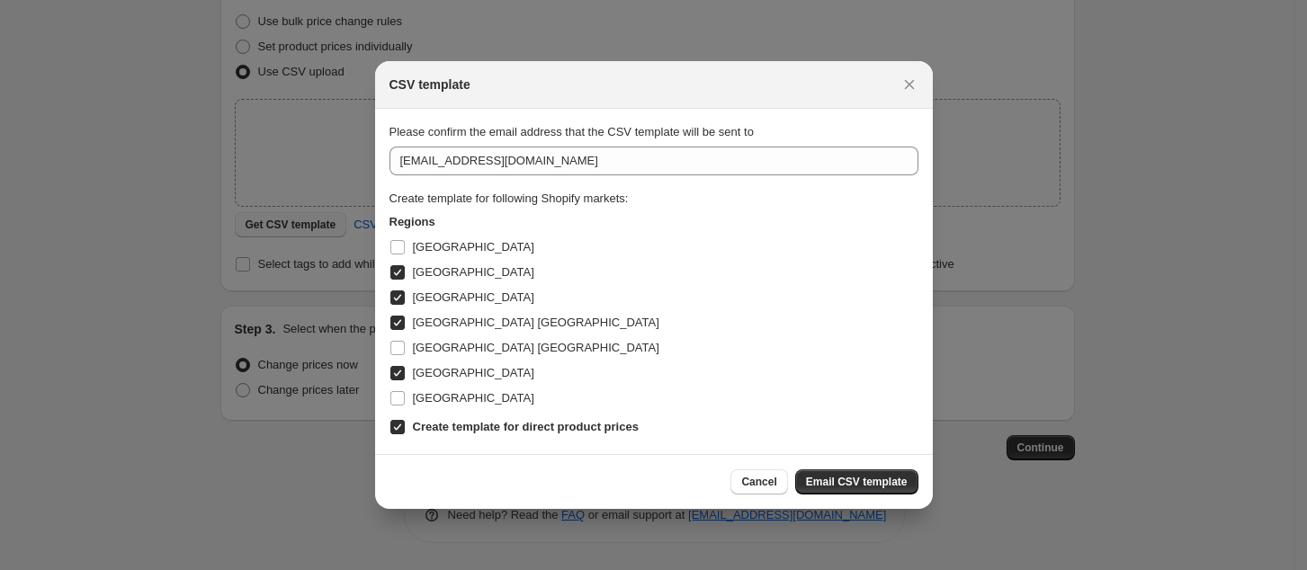
scroll to position [0, 0]
click at [406, 273] on label "[GEOGRAPHIC_DATA]" at bounding box center [461, 272] width 145 height 25
click at [405, 273] on input "[GEOGRAPHIC_DATA]" at bounding box center [397, 272] width 14 height 14
checkbox input "false"
click at [408, 299] on label "[GEOGRAPHIC_DATA]" at bounding box center [461, 297] width 145 height 25
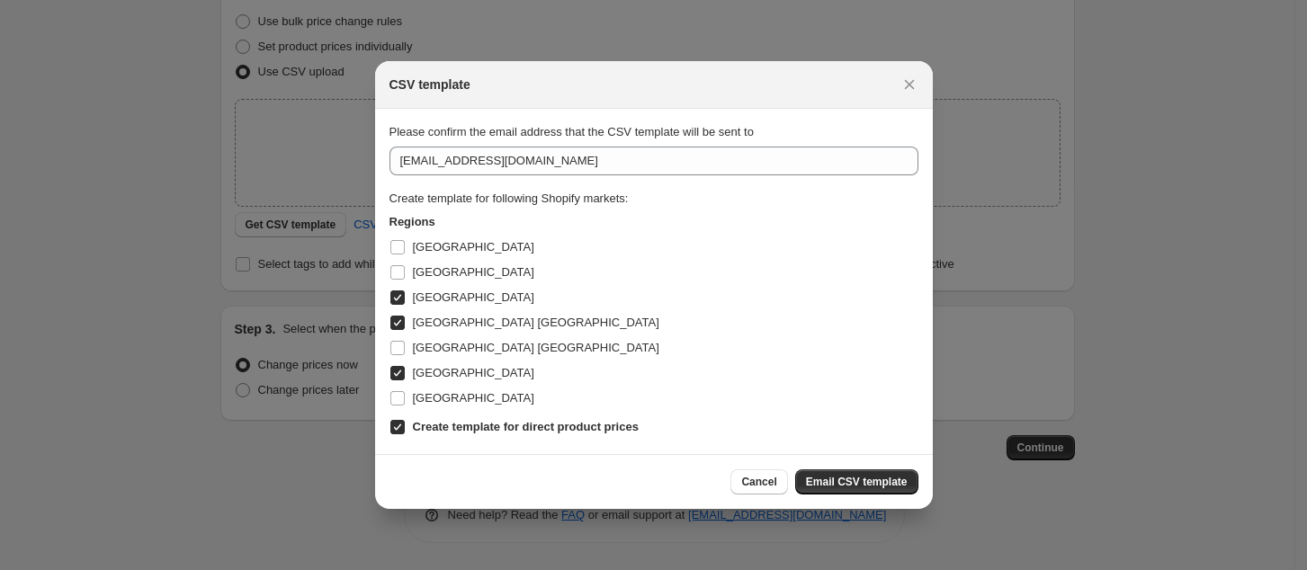
click at [405, 299] on input "[GEOGRAPHIC_DATA]" at bounding box center [397, 298] width 14 height 14
checkbox input "false"
click at [413, 319] on span "[GEOGRAPHIC_DATA] [GEOGRAPHIC_DATA]" at bounding box center [536, 322] width 246 height 13
click at [405, 319] on input "[GEOGRAPHIC_DATA] [GEOGRAPHIC_DATA]" at bounding box center [397, 323] width 14 height 14
checkbox input "false"
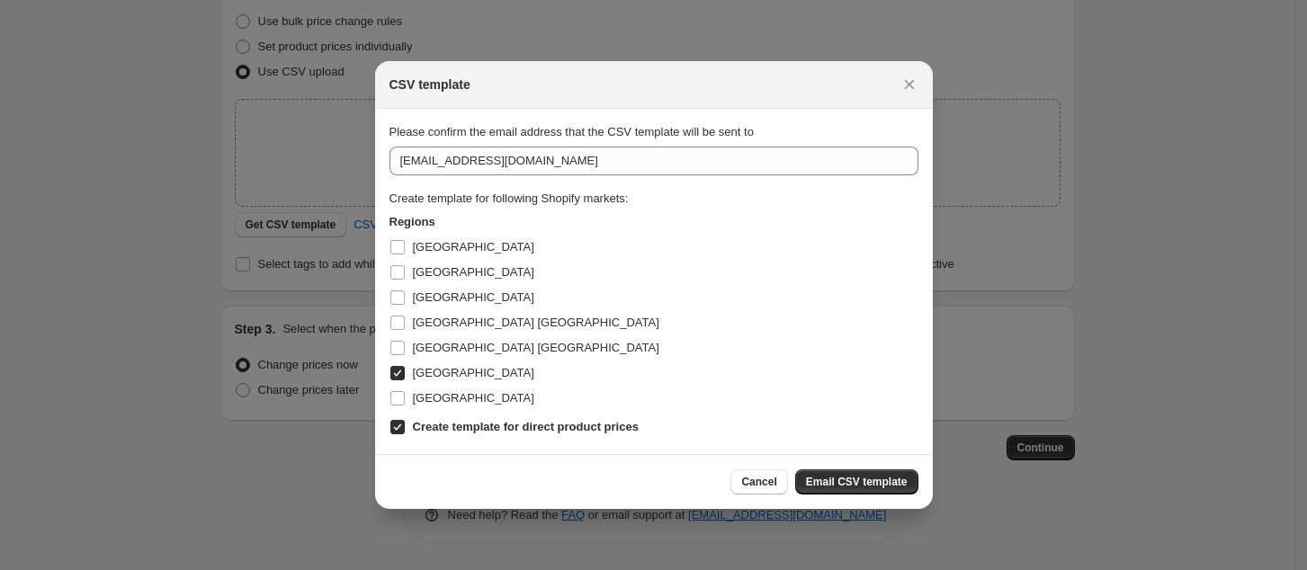
click at [415, 371] on span "[GEOGRAPHIC_DATA]" at bounding box center [473, 372] width 121 height 13
click at [405, 371] on input "[GEOGRAPHIC_DATA]" at bounding box center [397, 373] width 14 height 14
checkbox input "false"
click at [425, 243] on span "[GEOGRAPHIC_DATA]" at bounding box center [473, 246] width 121 height 13
click at [405, 243] on input "[GEOGRAPHIC_DATA]" at bounding box center [397, 247] width 14 height 14
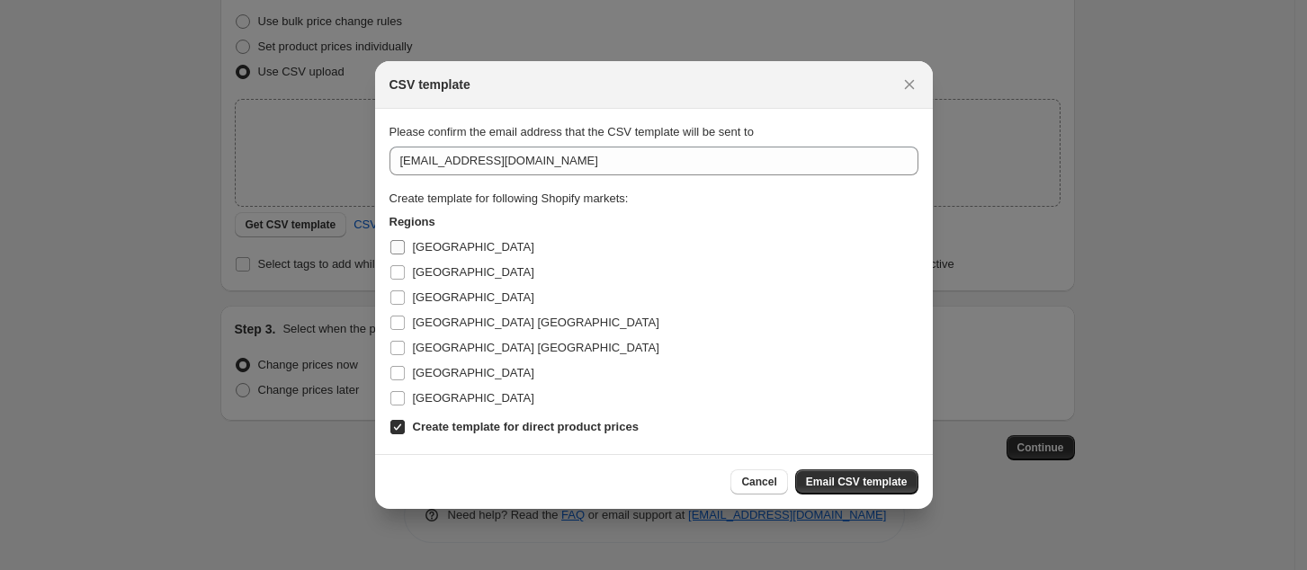
checkbox input "true"
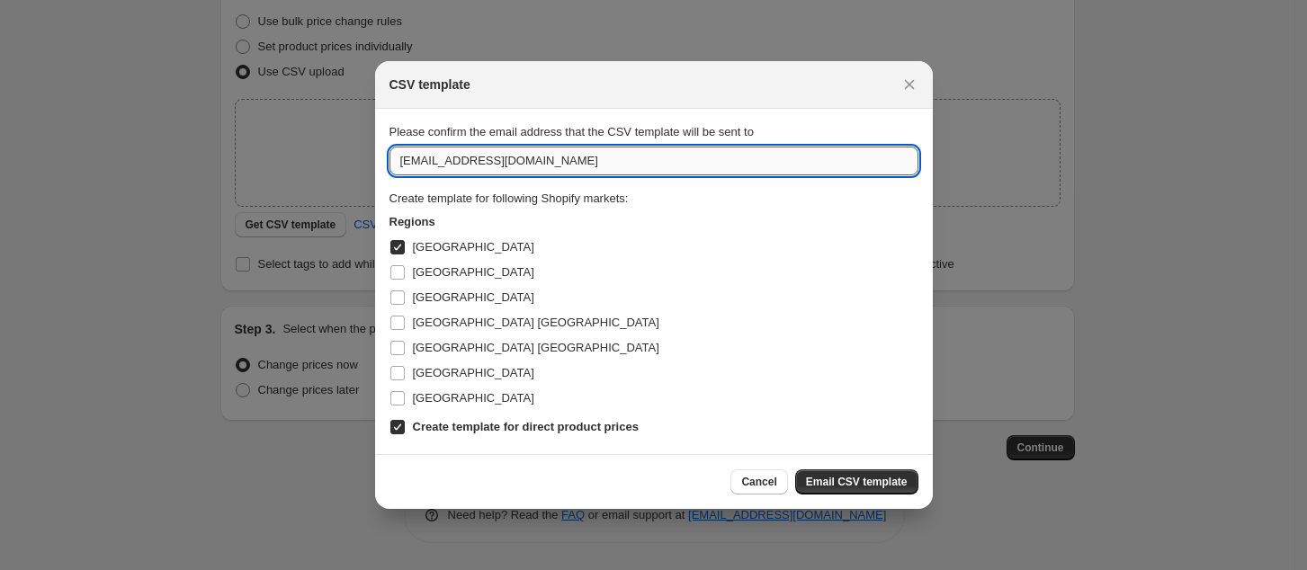
click at [516, 165] on input "[EMAIL_ADDRESS][DOMAIN_NAME]" at bounding box center [653, 161] width 529 height 29
drag, startPoint x: 583, startPoint y: 166, endPoint x: 247, endPoint y: 152, distance: 335.8
click at [247, 569] on div "CSV template Please confirm the email address that the CSV template will be sen…" at bounding box center [653, 570] width 1307 height 0
type input "[EMAIL_ADDRESS][DOMAIN_NAME]"
click at [881, 476] on span "Email CSV template" at bounding box center [857, 482] width 102 height 14
